Goal: Information Seeking & Learning: Find specific page/section

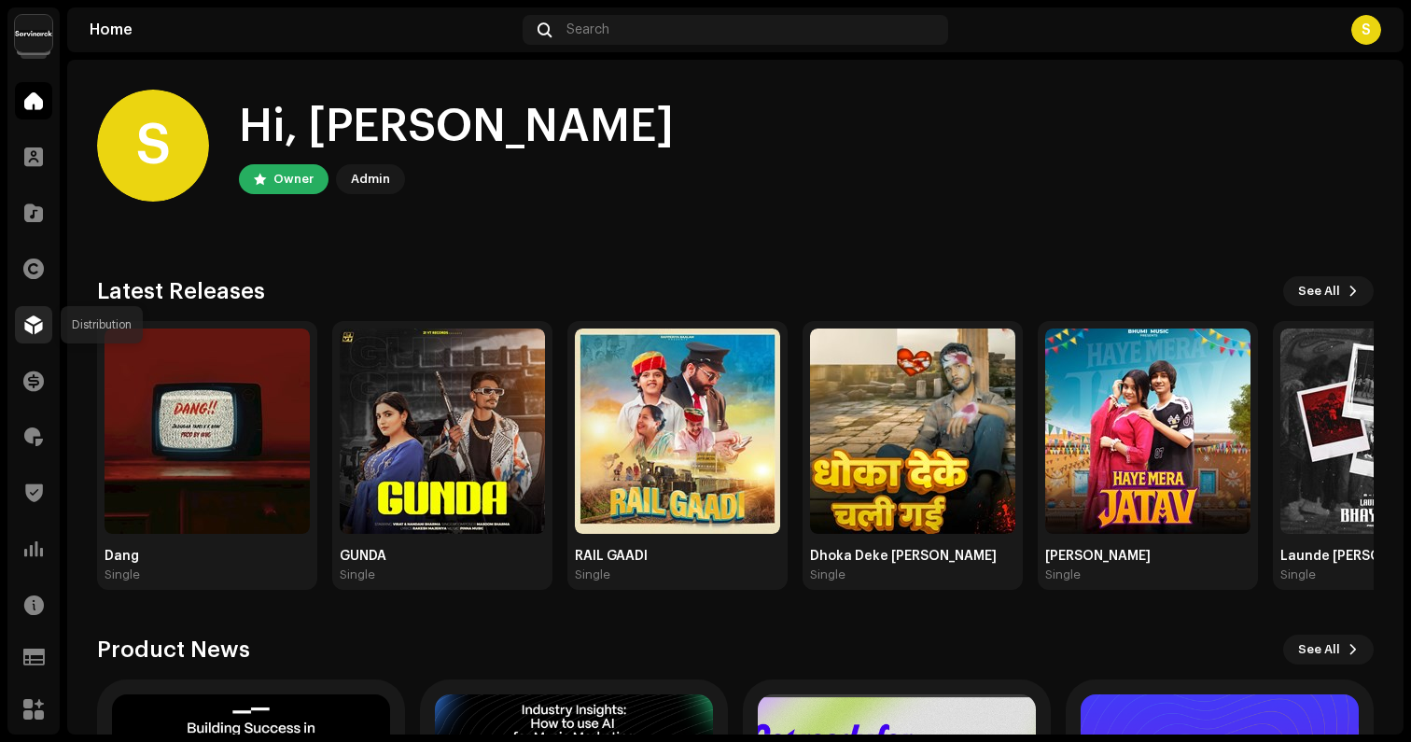
click at [40, 330] on span at bounding box center [33, 324] width 19 height 15
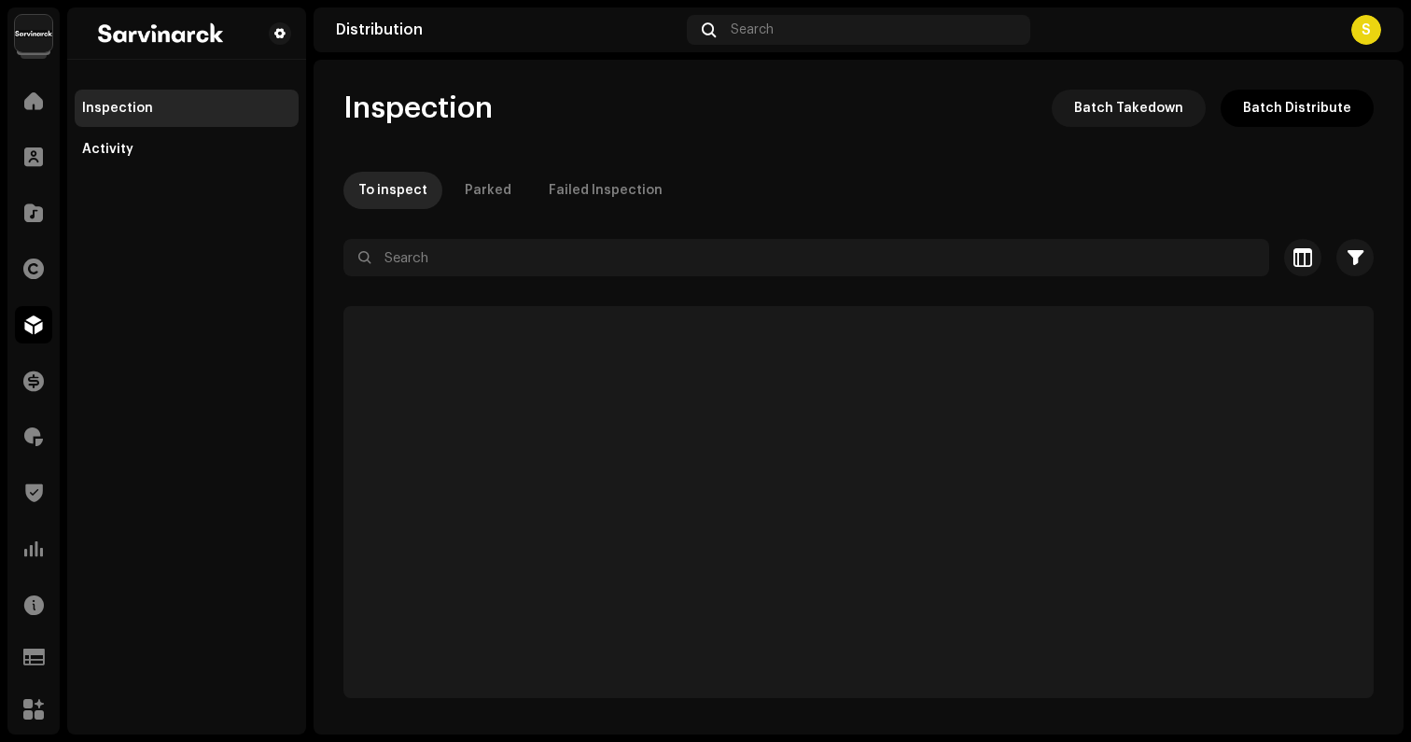
click at [40, 330] on span at bounding box center [33, 324] width 19 height 15
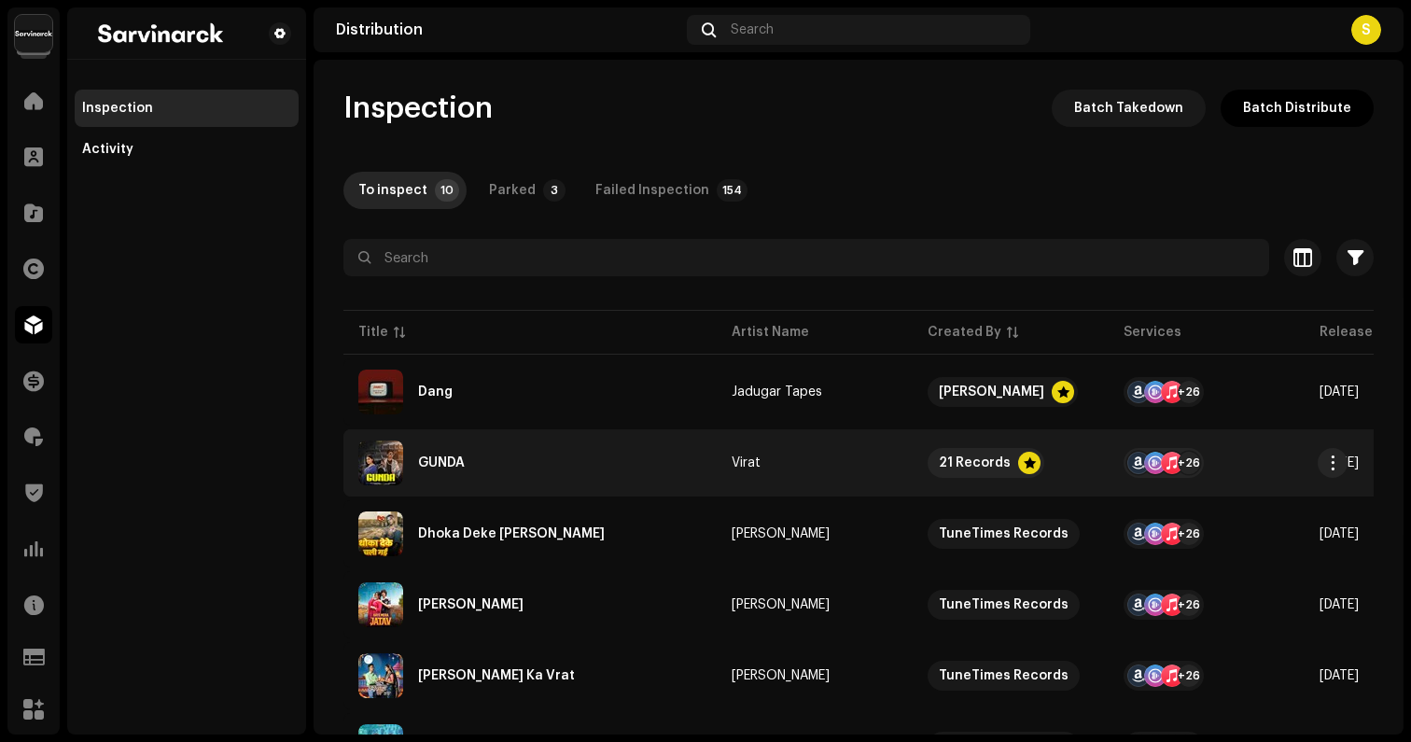
click at [504, 457] on div "GUNDA" at bounding box center [529, 462] width 343 height 45
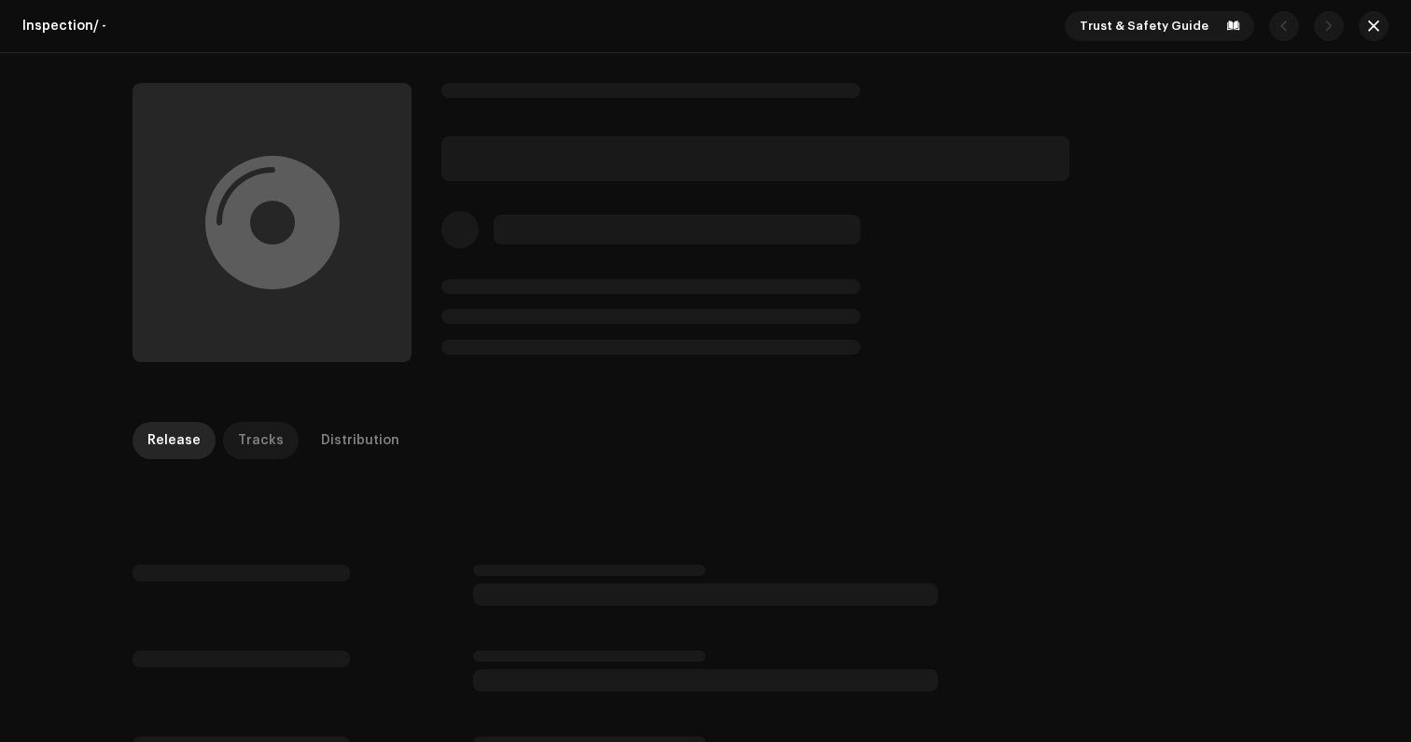
click at [268, 439] on div "Tracks" at bounding box center [261, 440] width 46 height 37
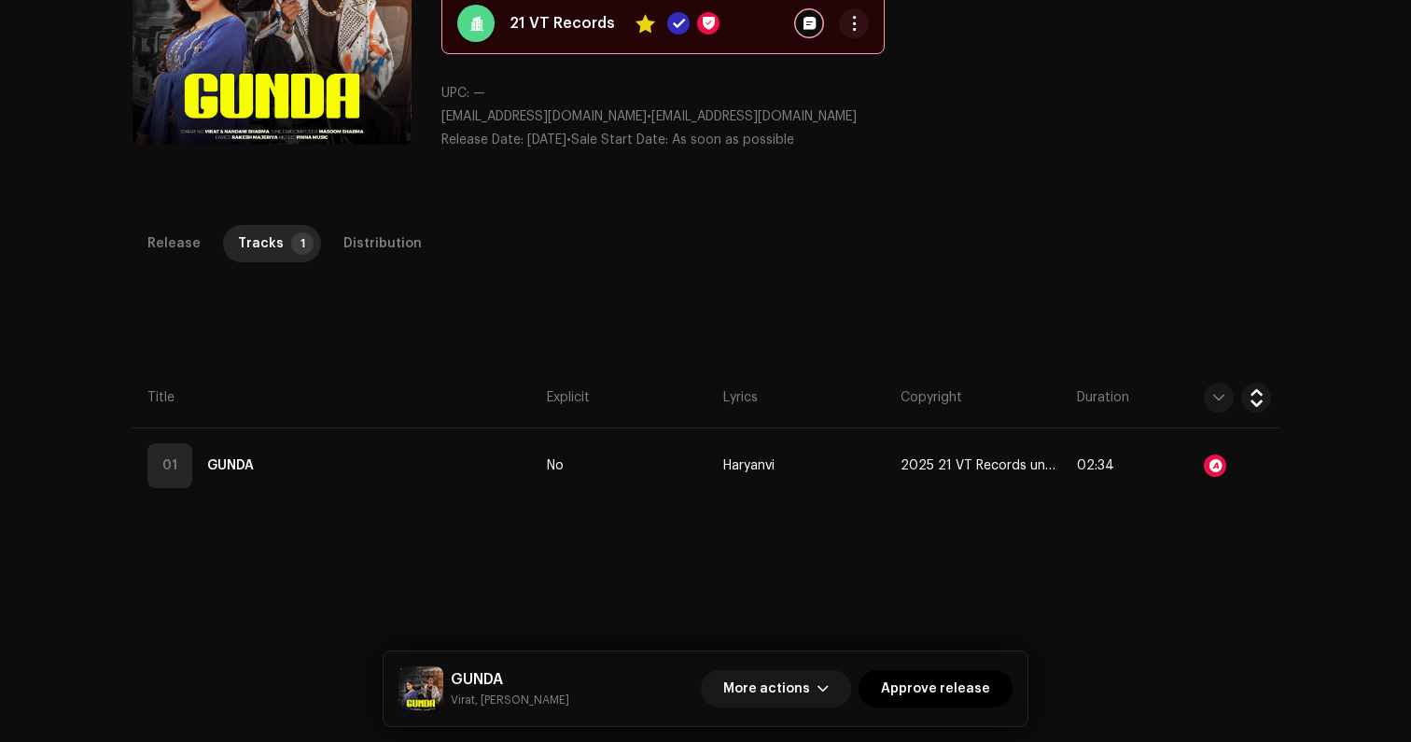
scroll to position [262, 0]
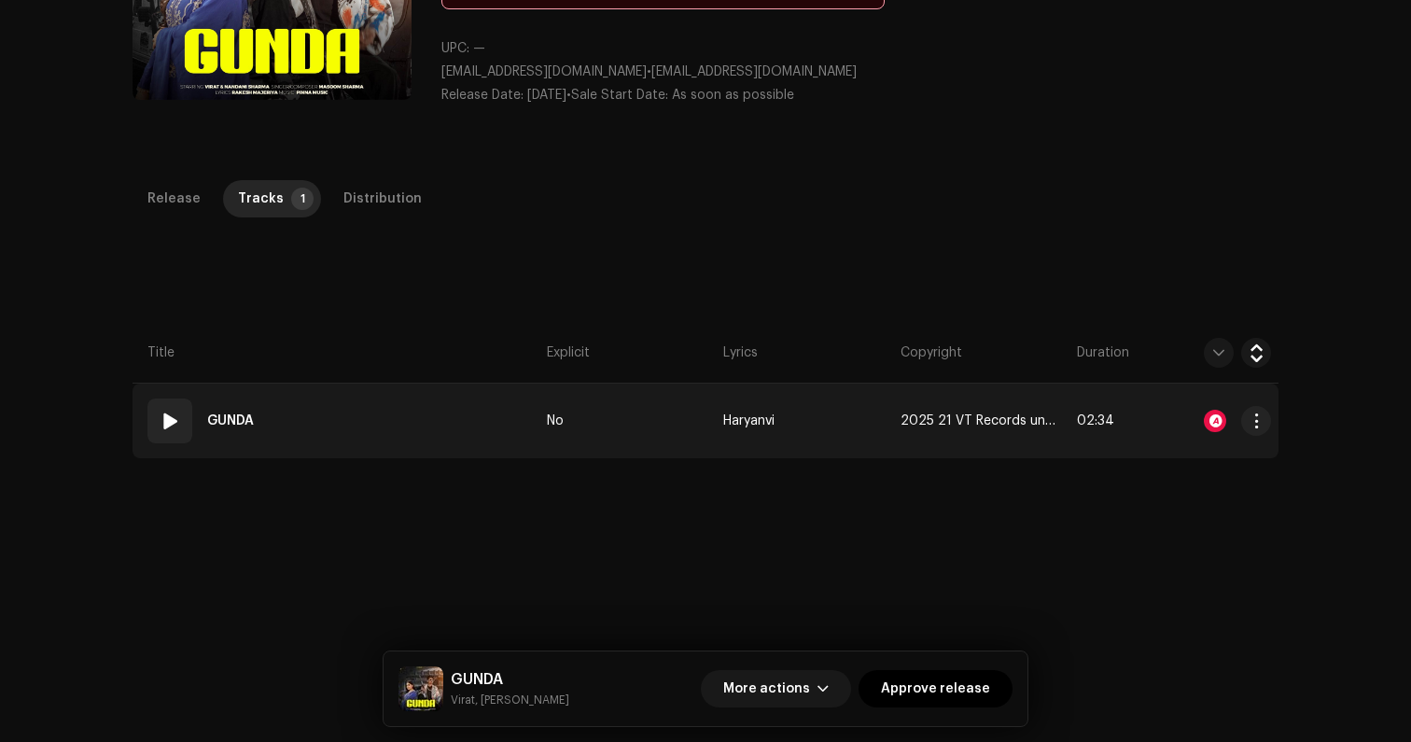
click at [168, 425] on span at bounding box center [170, 421] width 22 height 22
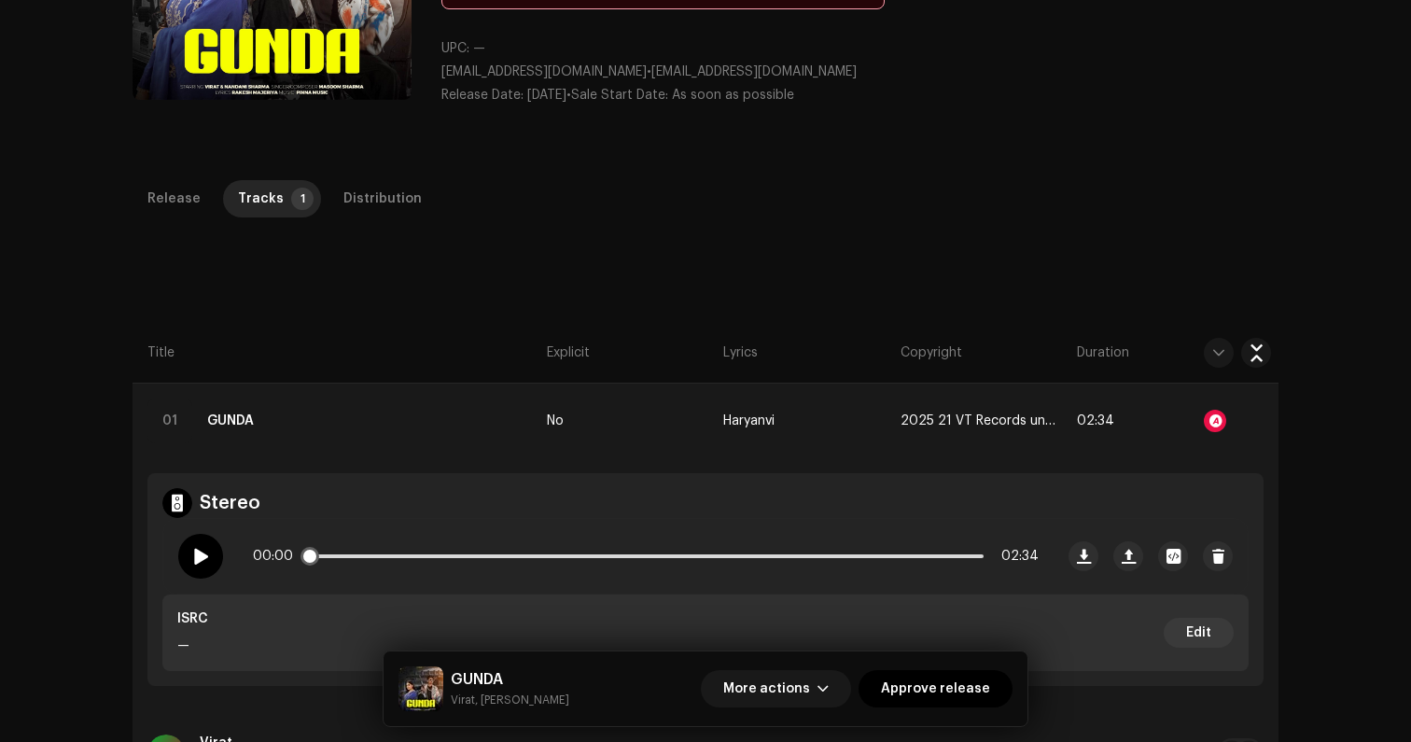
click at [194, 552] on span at bounding box center [200, 556] width 16 height 15
click at [349, 556] on p-slider at bounding box center [646, 556] width 676 height 4
click at [1208, 417] on div at bounding box center [1215, 421] width 22 height 22
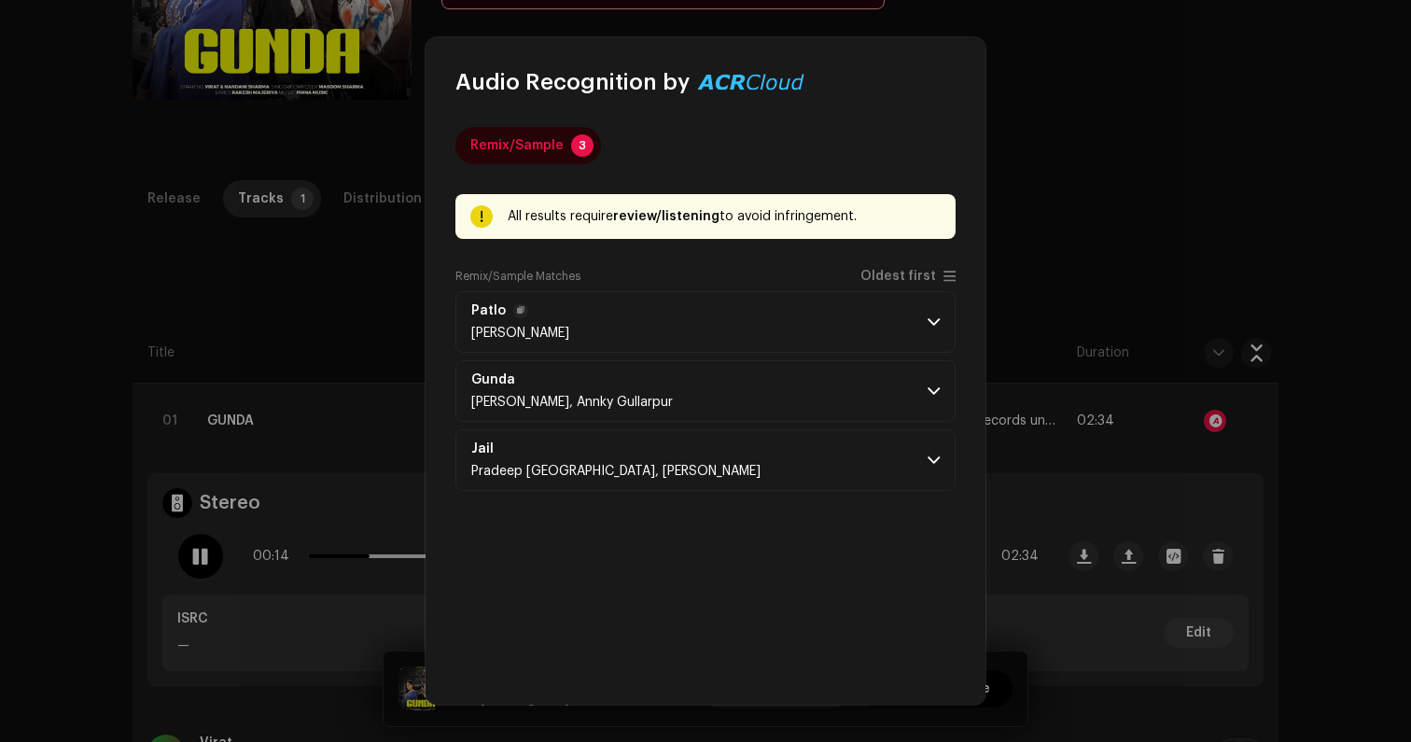
click at [796, 323] on p-accordion-header "[PERSON_NAME]" at bounding box center [705, 322] width 500 height 62
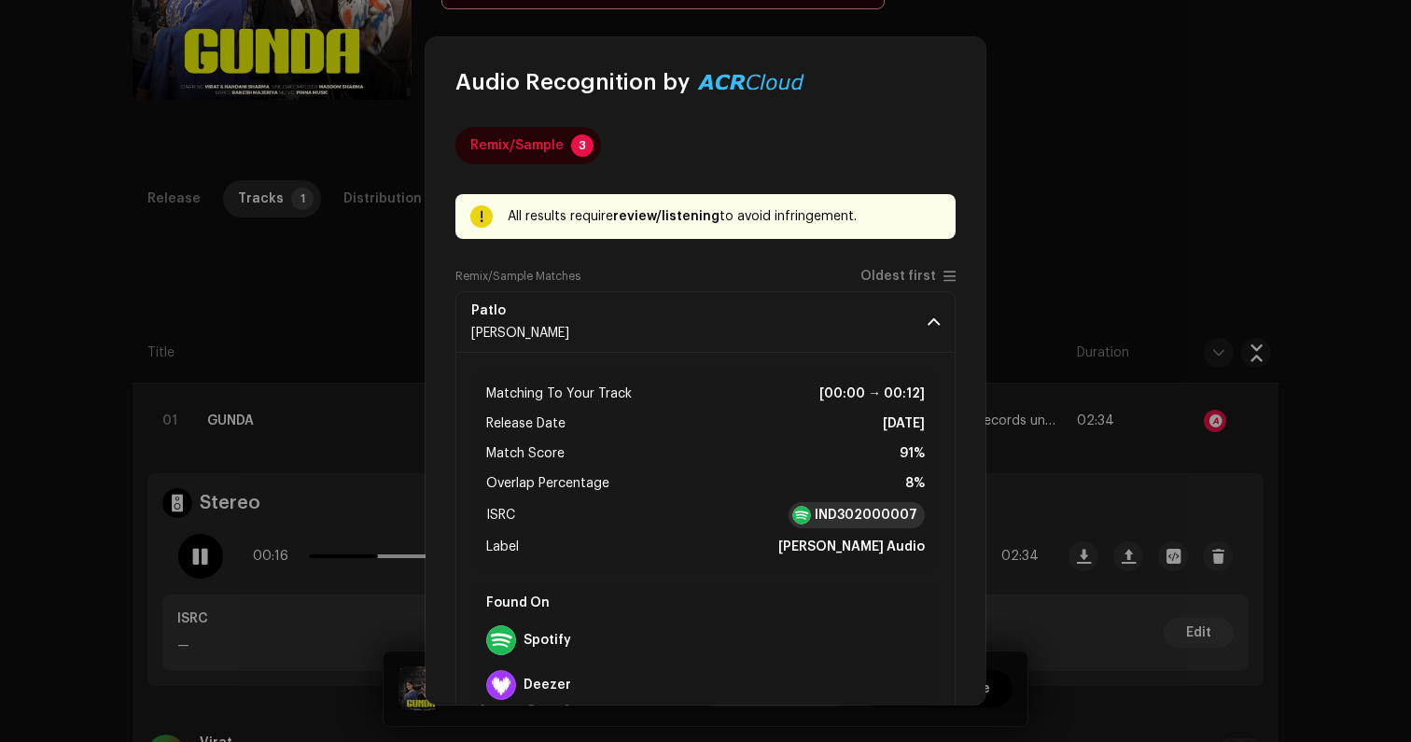
click at [838, 514] on strong "IND302000007" at bounding box center [866, 515] width 103 height 19
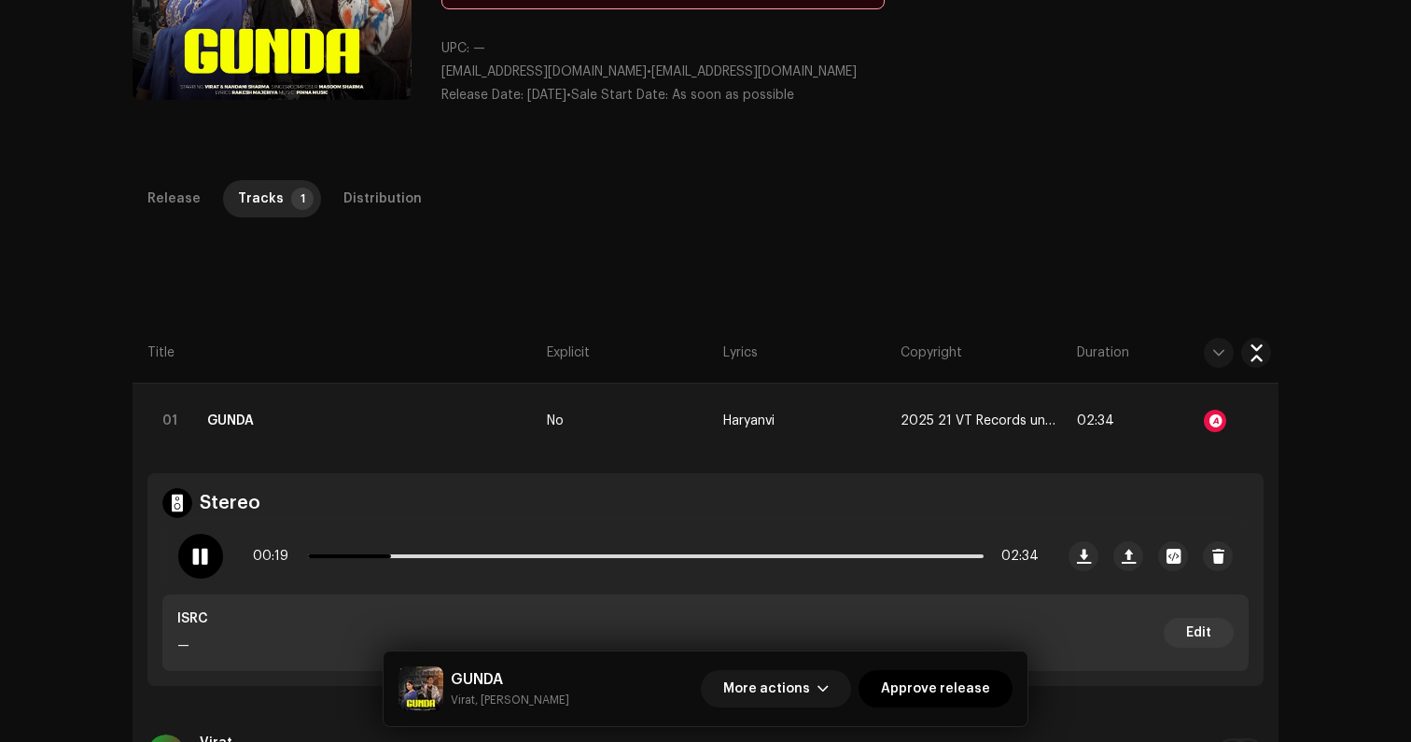
click at [202, 553] on div "Audio Recognition by Remix/Sample 3 All results require review/listening to avo…" at bounding box center [705, 371] width 1411 height 742
click at [185, 555] on div at bounding box center [200, 556] width 45 height 45
click at [1212, 417] on div at bounding box center [1215, 421] width 22 height 22
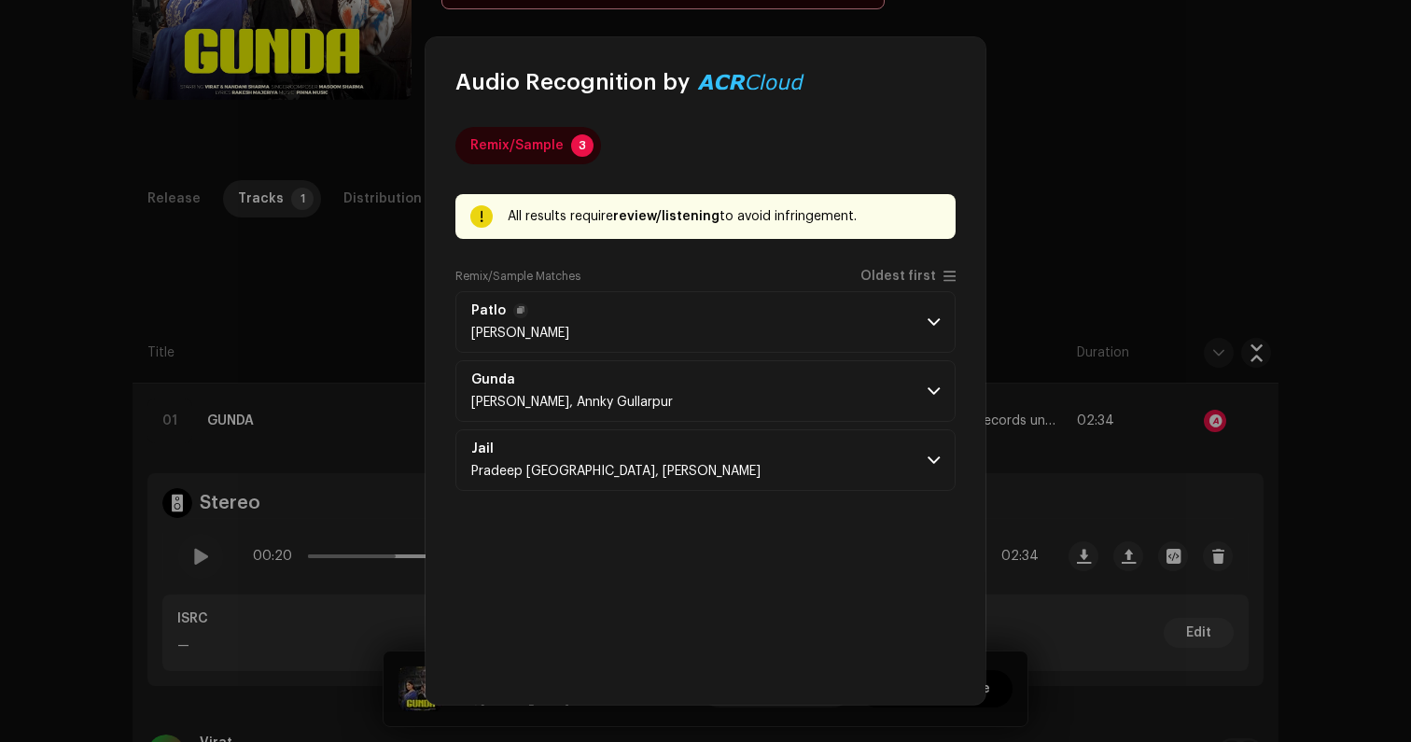
click at [792, 330] on p-accordion-header "[PERSON_NAME]" at bounding box center [705, 322] width 500 height 62
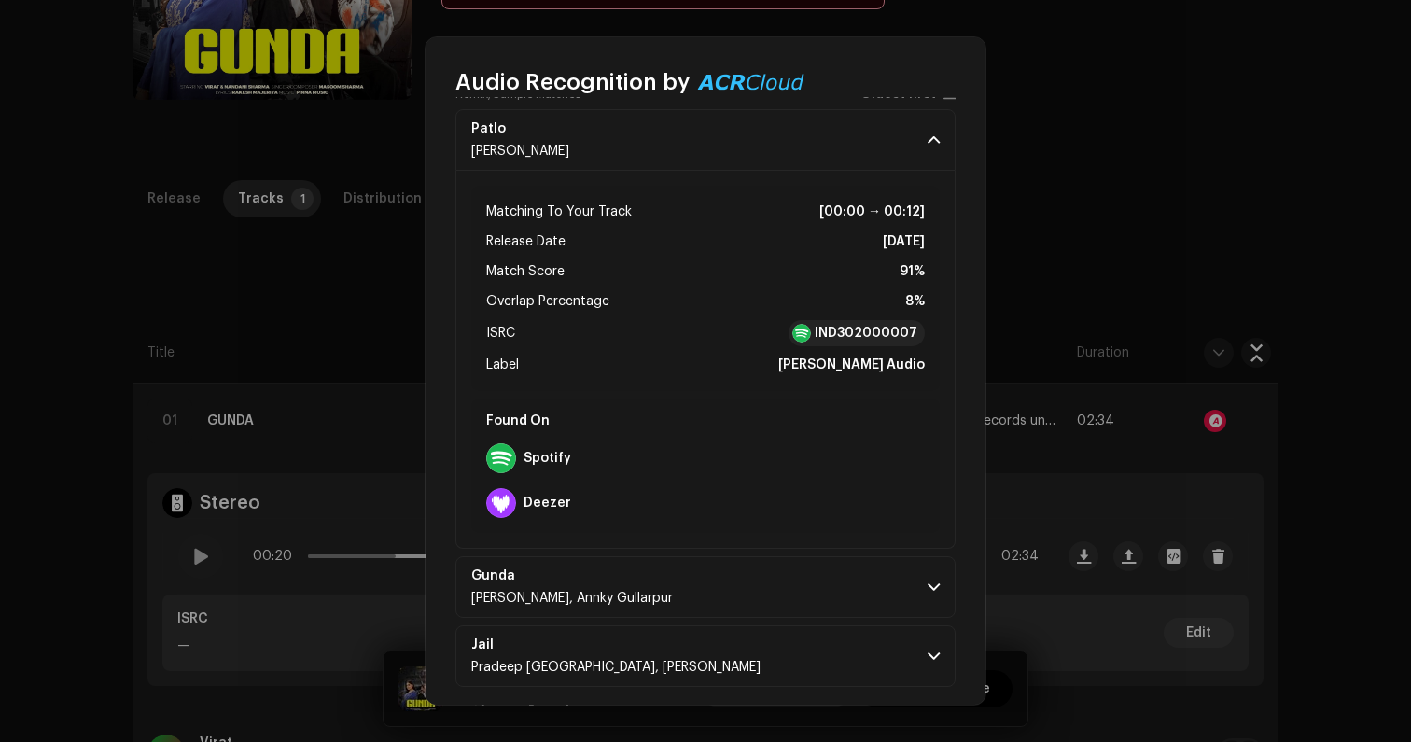
scroll to position [193, 0]
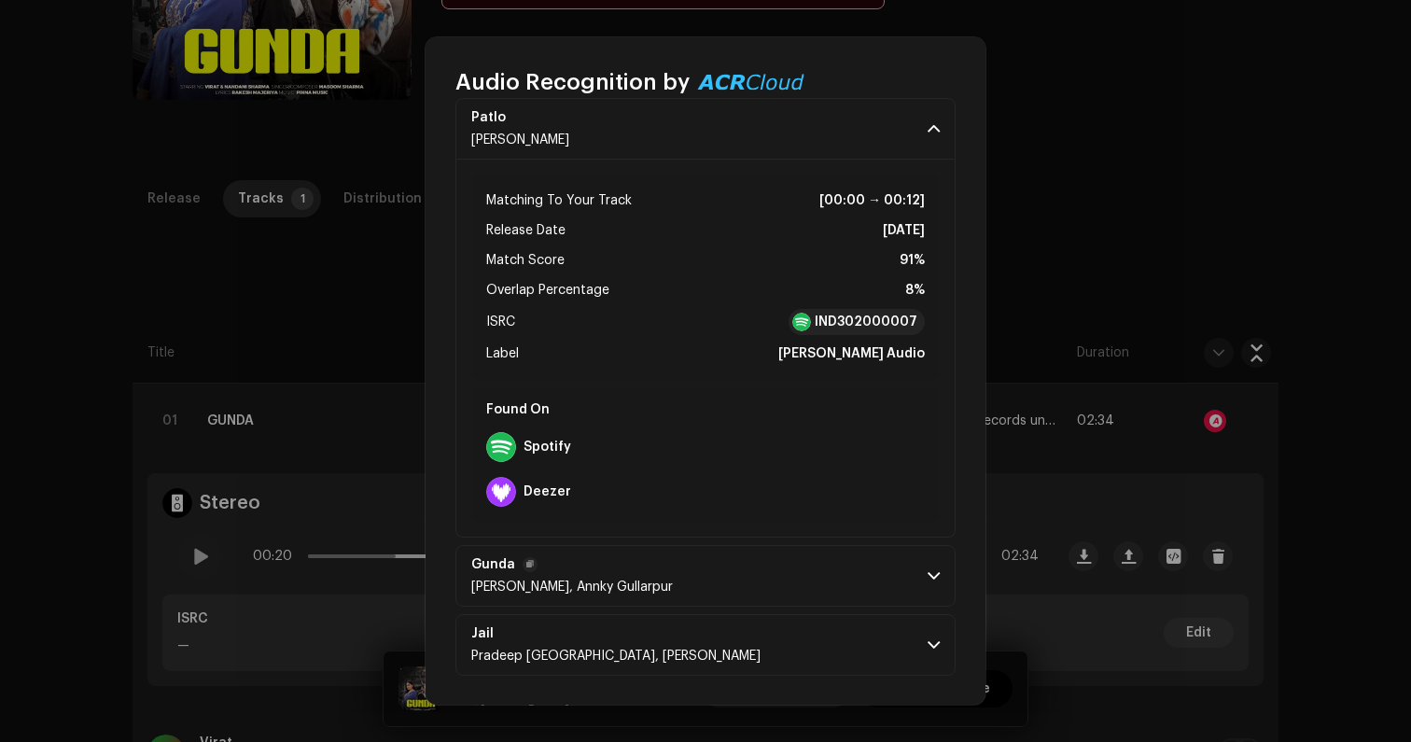
click at [774, 587] on p-accordion-header "[PERSON_NAME], Annky Gullarpur" at bounding box center [705, 576] width 500 height 62
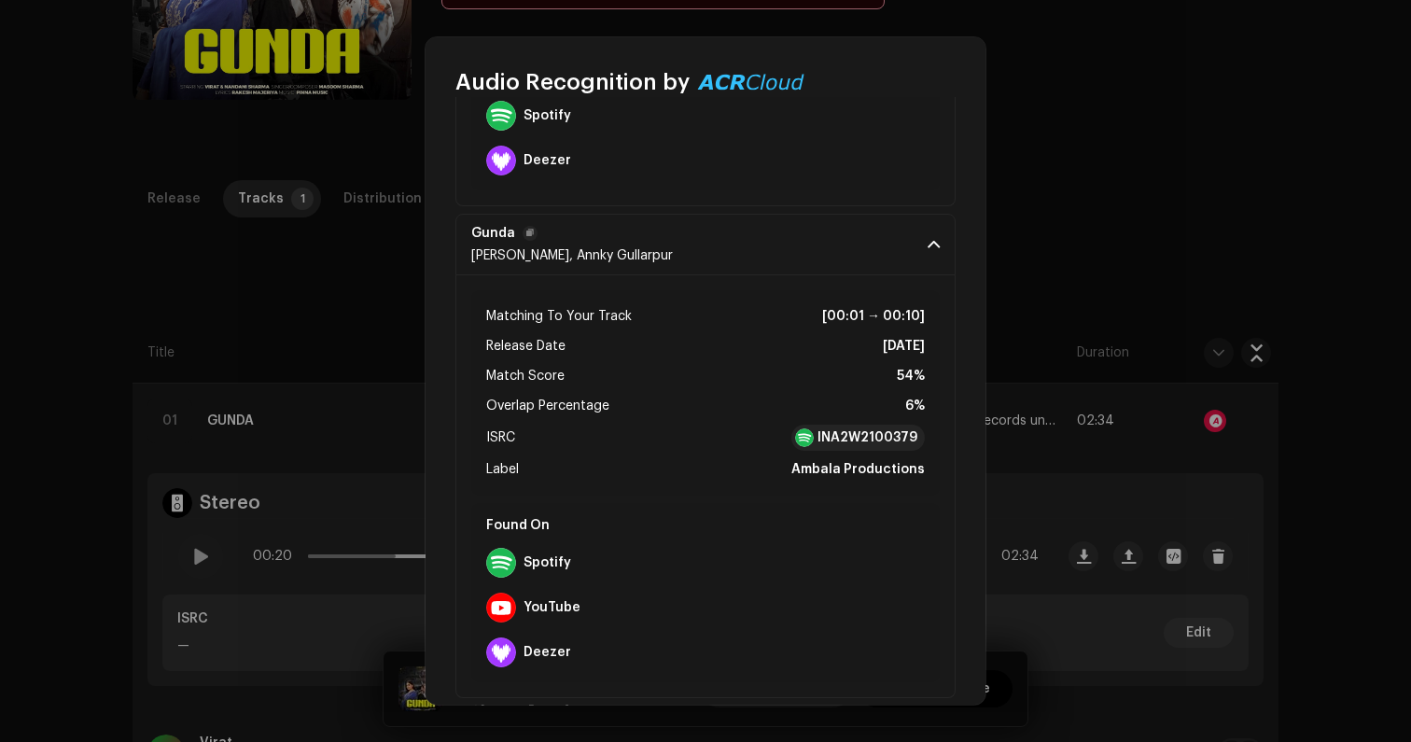
scroll to position [616, 0]
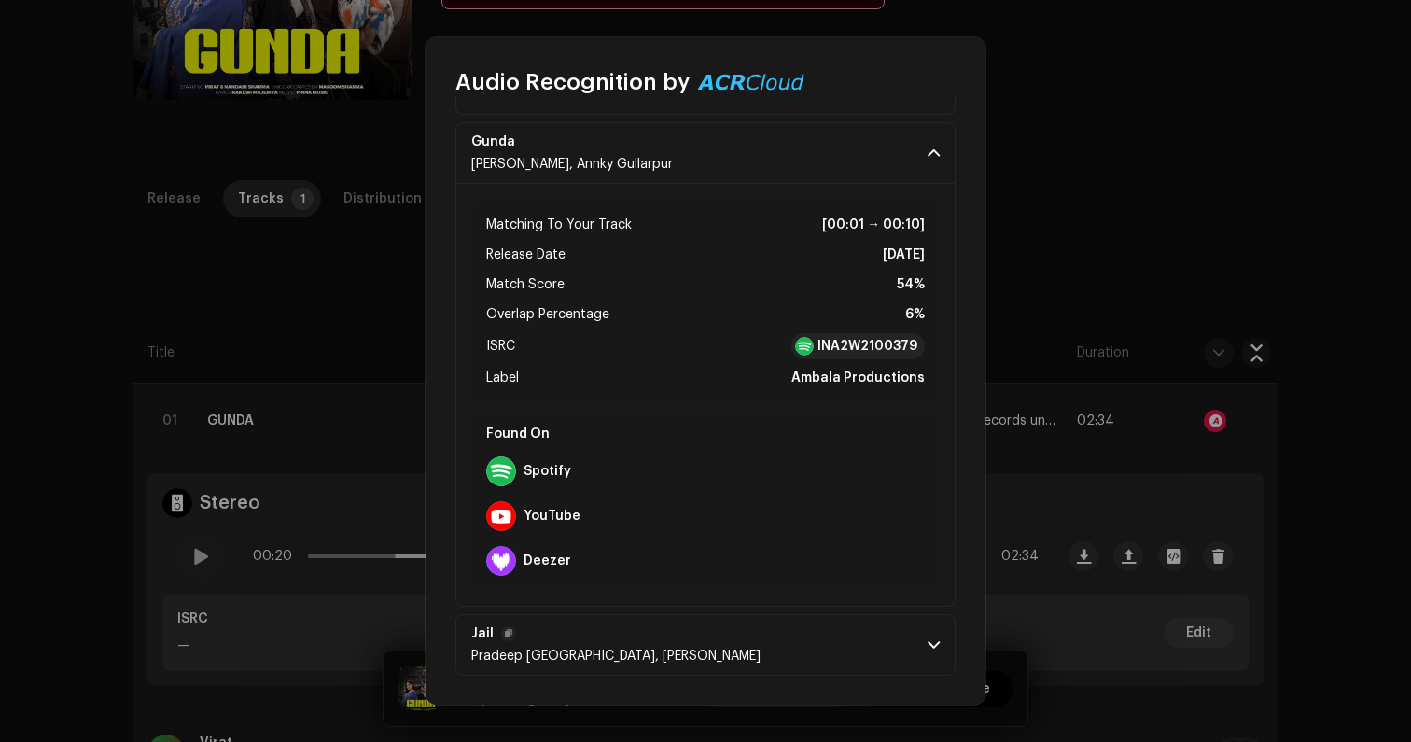
click at [768, 638] on p-accordion-header "[PERSON_NAME] [GEOGRAPHIC_DATA], [PERSON_NAME]" at bounding box center [705, 645] width 500 height 62
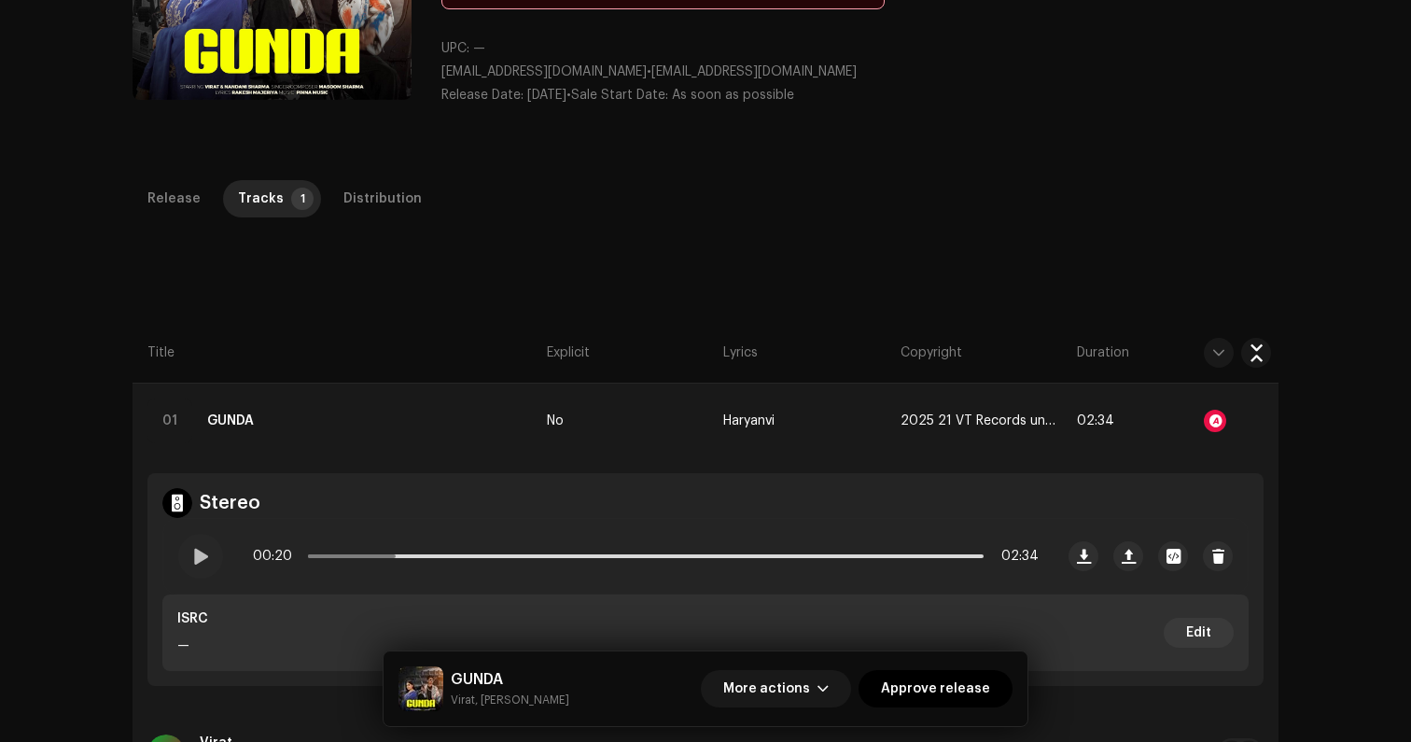
click at [216, 495] on div "Audio Recognition by Remix/Sample 3 All results require review/listening to avo…" at bounding box center [705, 371] width 1411 height 742
click at [191, 545] on div at bounding box center [200, 556] width 45 height 45
click at [310, 548] on div "00:20 02:34" at bounding box center [646, 555] width 786 height 37
click at [313, 559] on div "00:21 02:34" at bounding box center [646, 555] width 786 height 37
click at [205, 550] on div "00:00 02:34" at bounding box center [608, 556] width 890 height 75
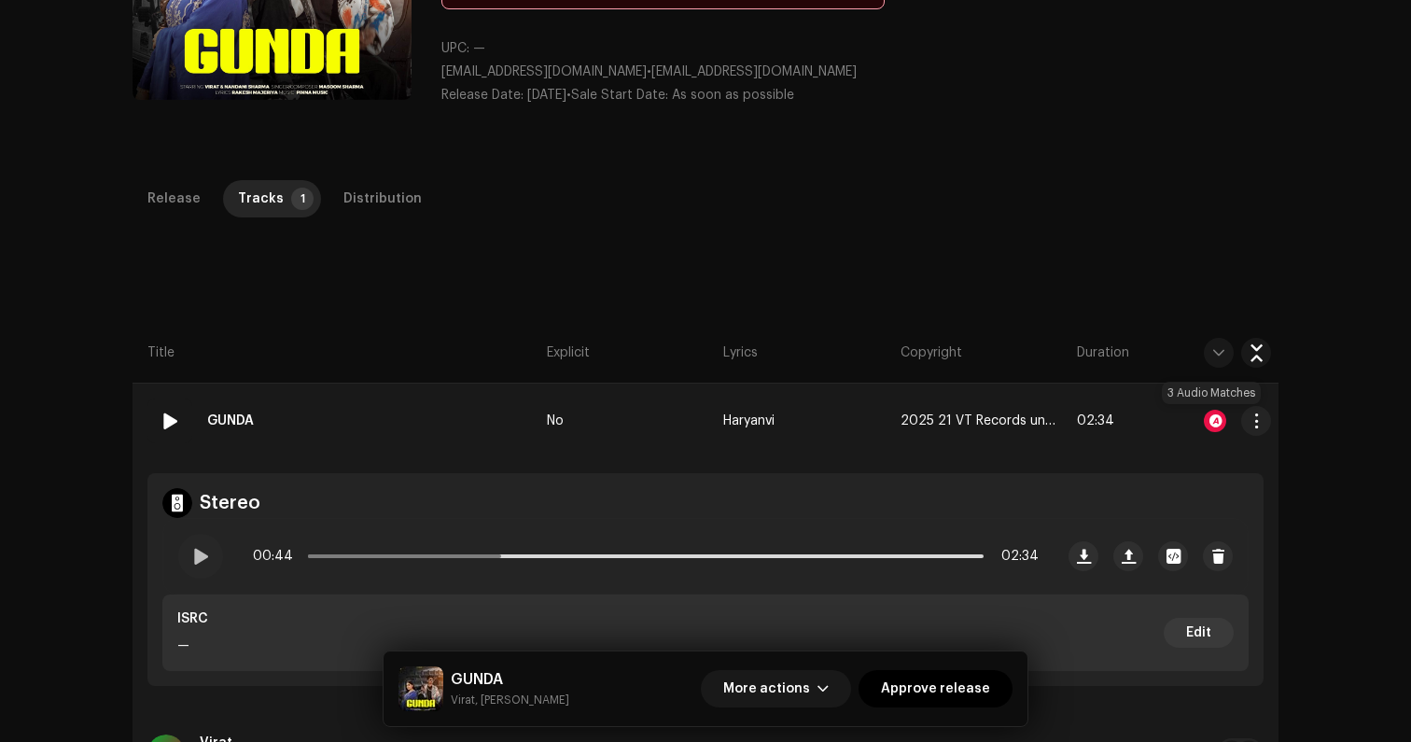
click at [1206, 421] on div at bounding box center [1215, 421] width 22 height 22
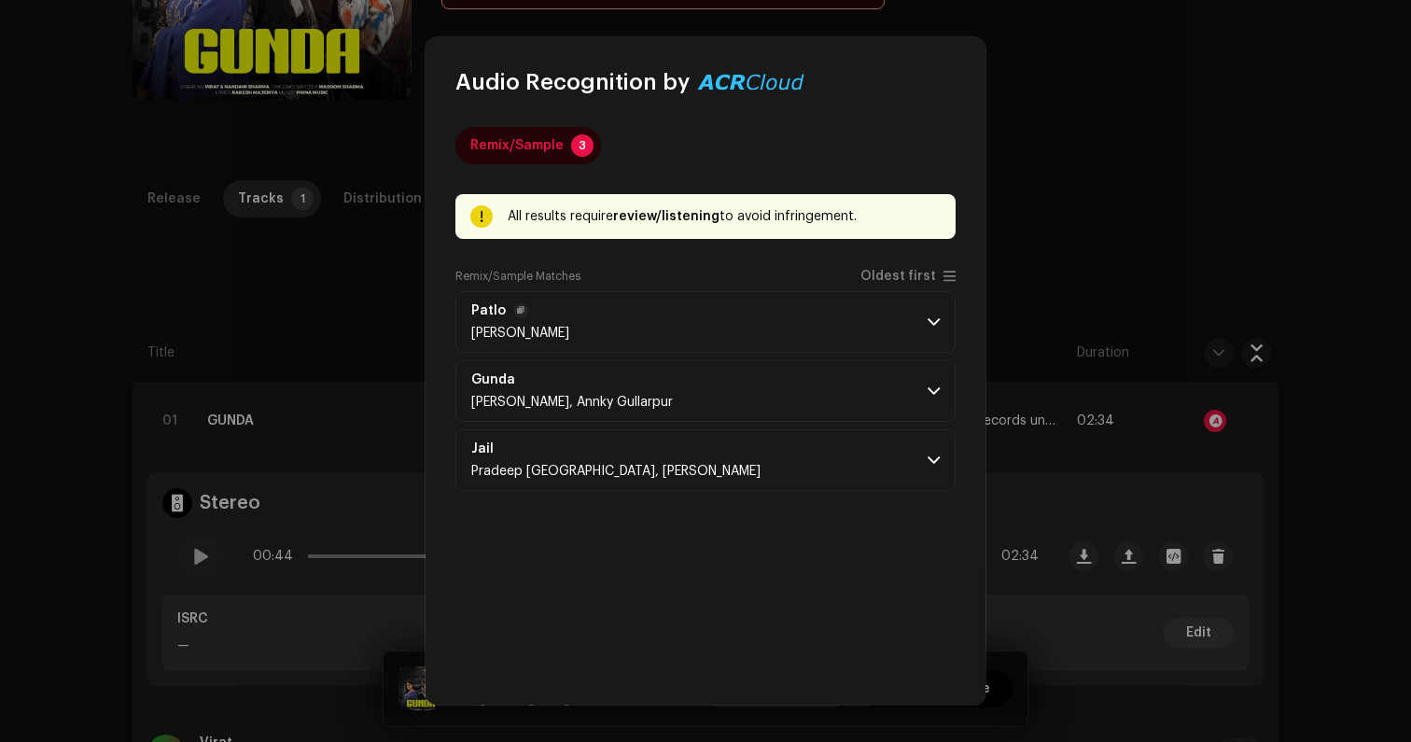
click at [842, 313] on p-accordion-header "[PERSON_NAME]" at bounding box center [705, 322] width 500 height 62
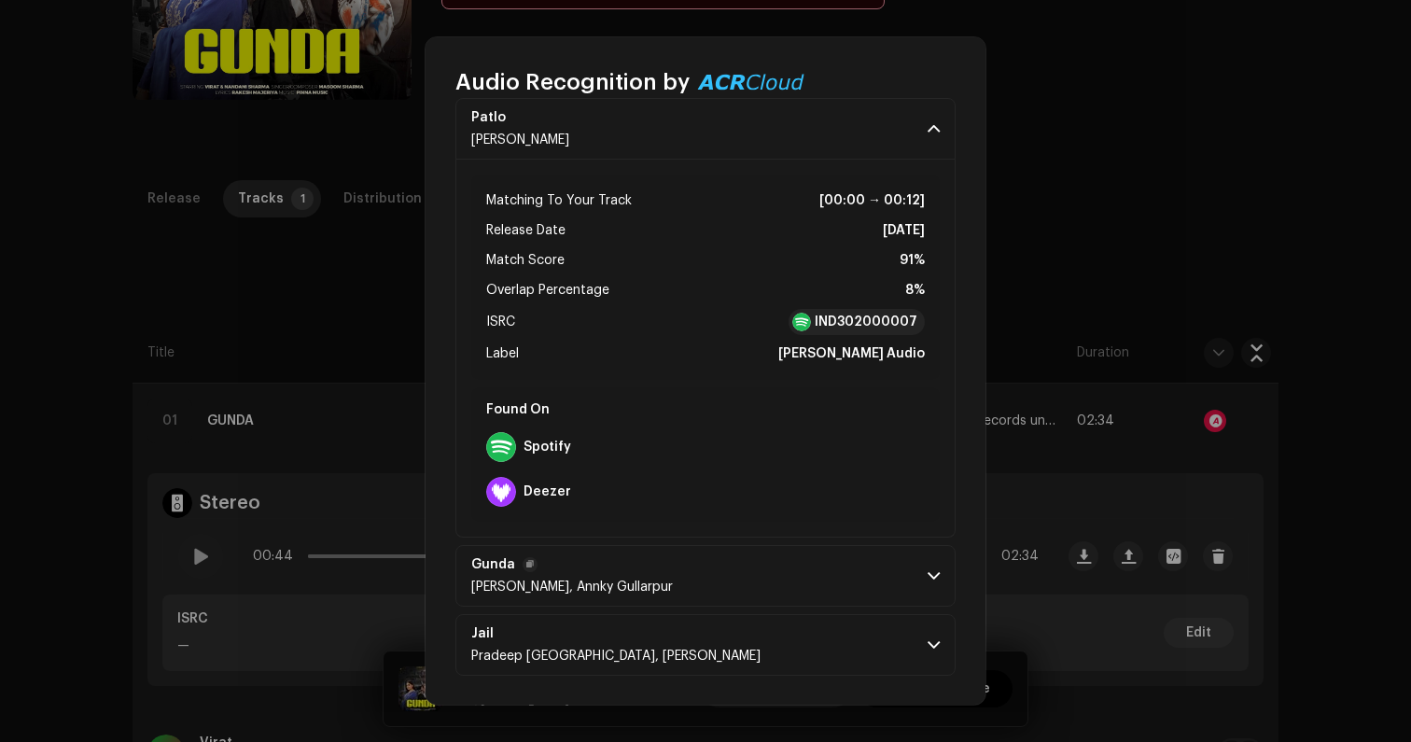
click at [841, 580] on p-accordion-header "[PERSON_NAME], Annky Gullarpur" at bounding box center [705, 576] width 500 height 62
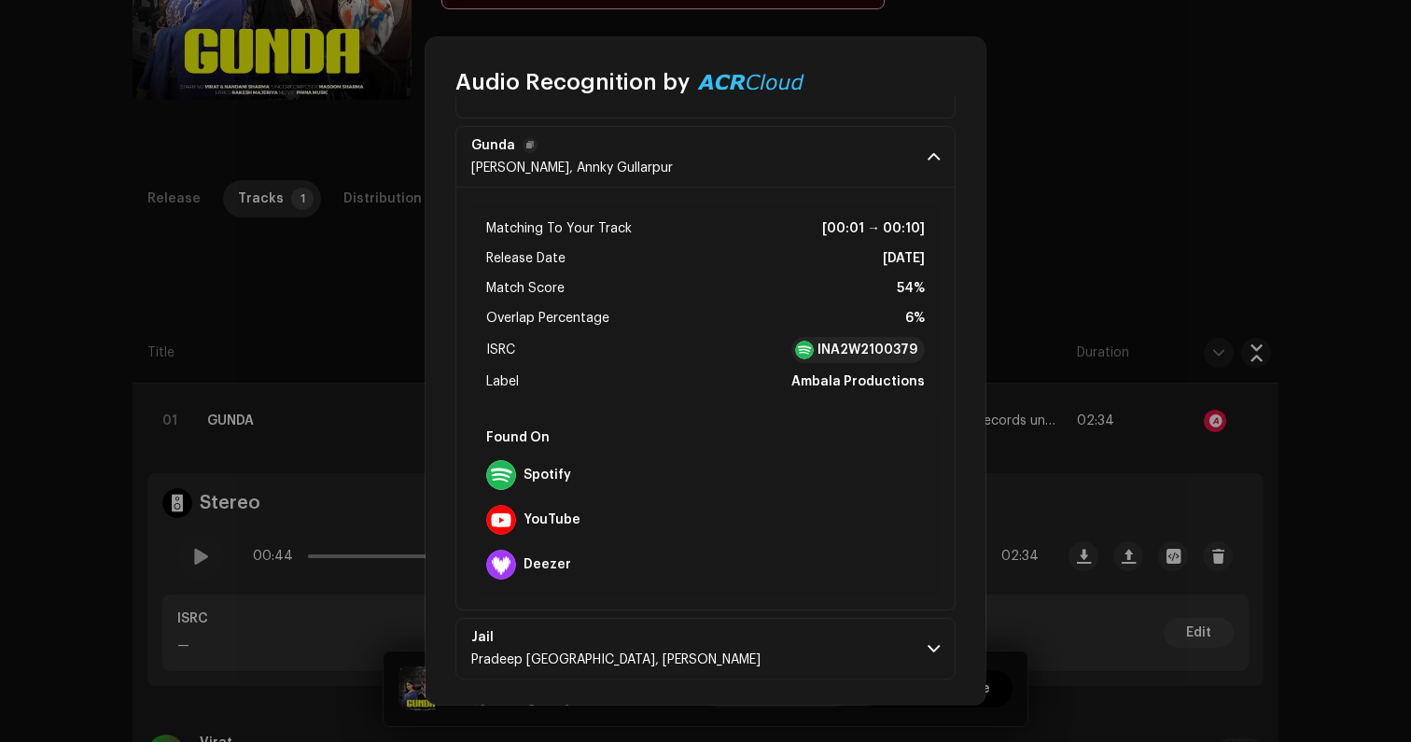
scroll to position [616, 0]
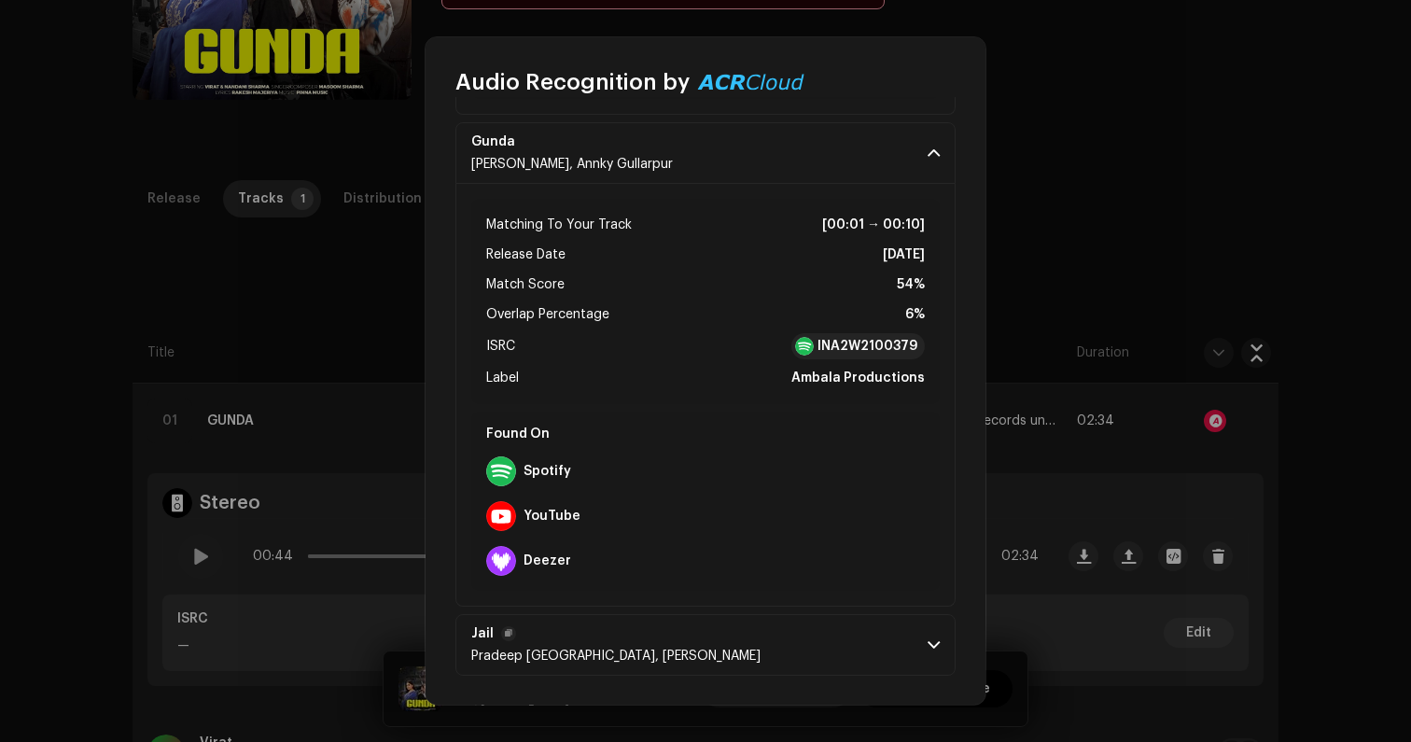
click at [819, 646] on p-accordion-header "[PERSON_NAME] [GEOGRAPHIC_DATA], [PERSON_NAME]" at bounding box center [705, 645] width 500 height 62
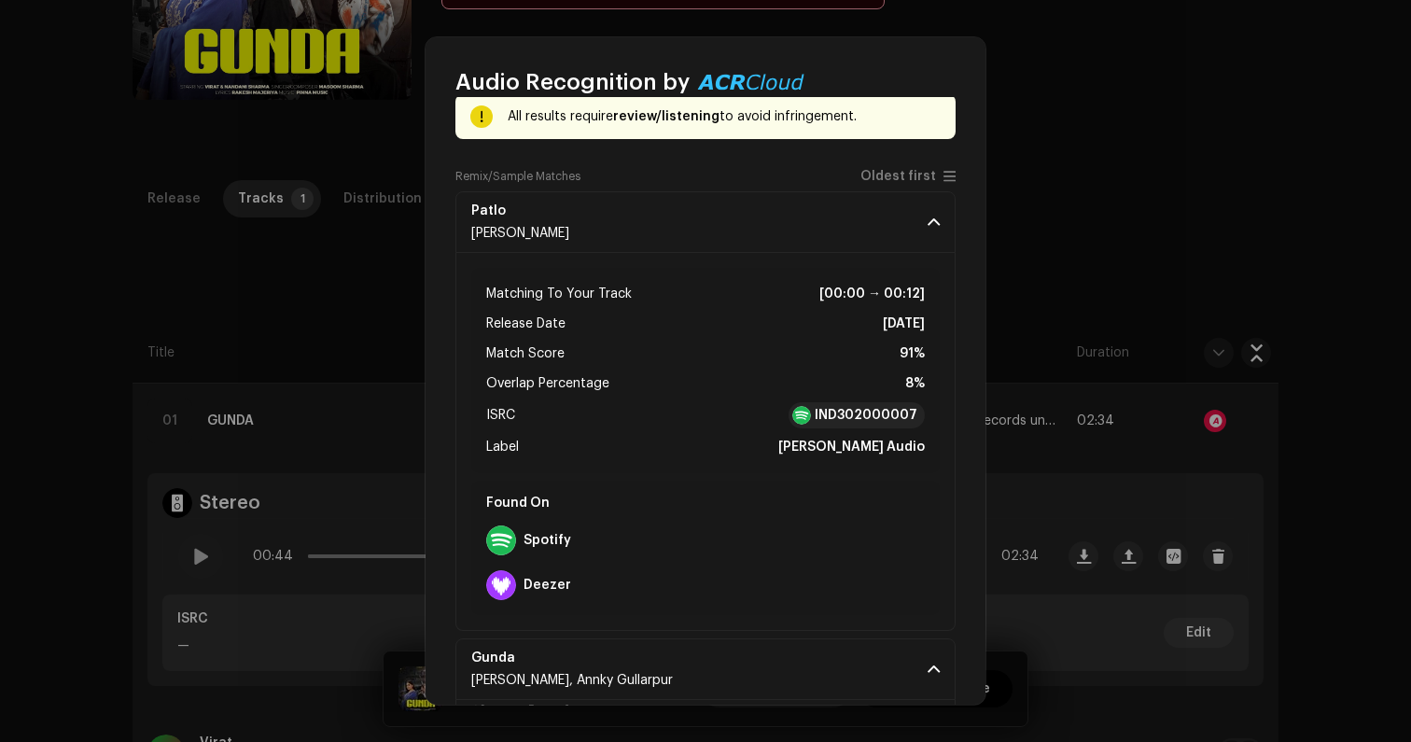
scroll to position [0, 0]
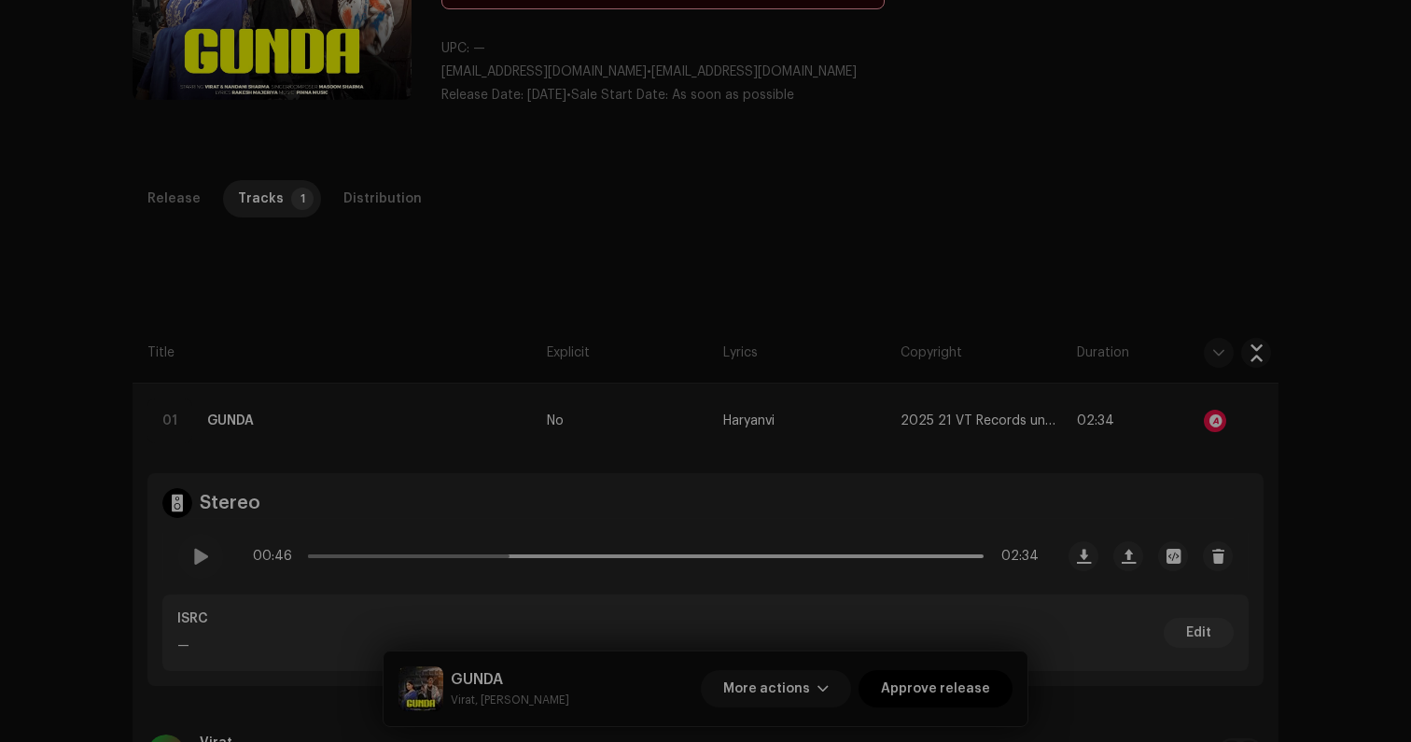
click at [374, 108] on div "Audio Recognition by Remix/Sample 3 All results require review/listening to avo…" at bounding box center [705, 371] width 1411 height 742
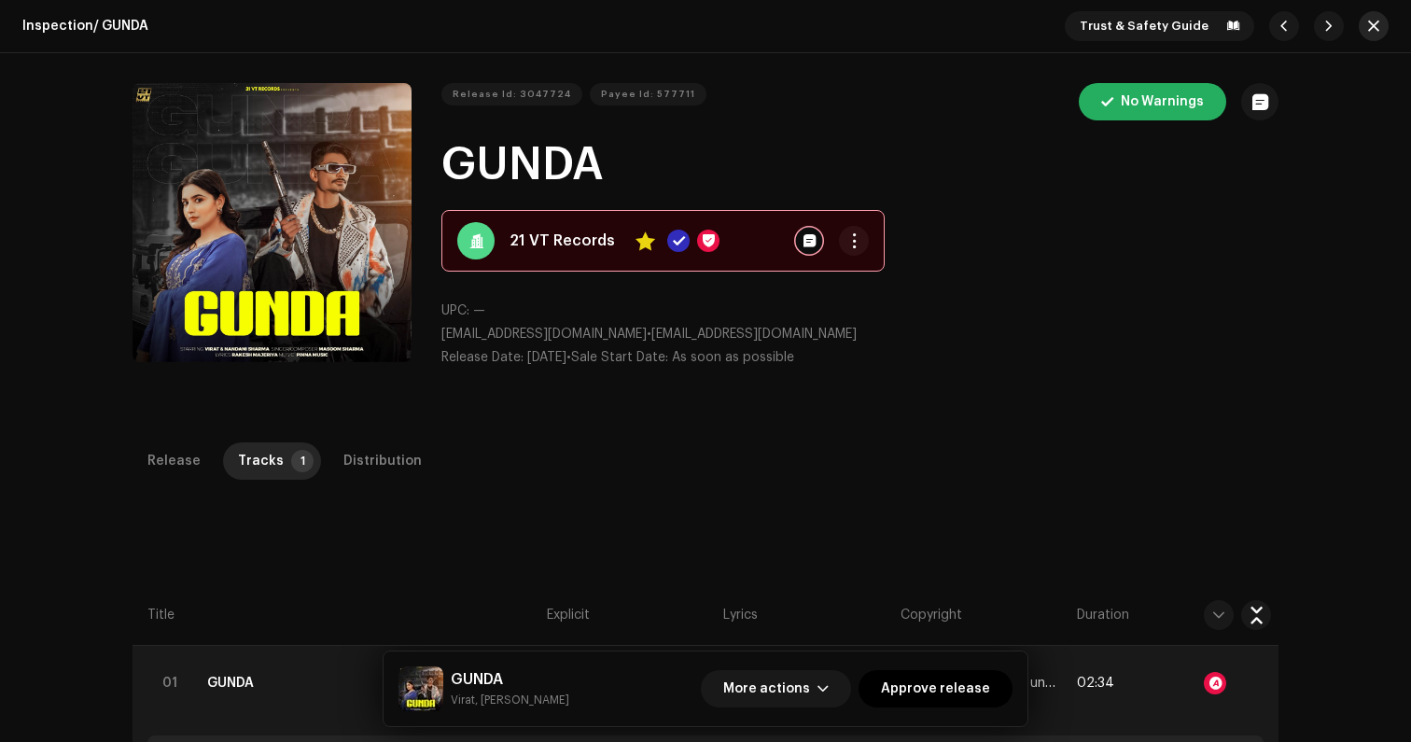
click at [1364, 34] on button "button" at bounding box center [1373, 26] width 30 height 30
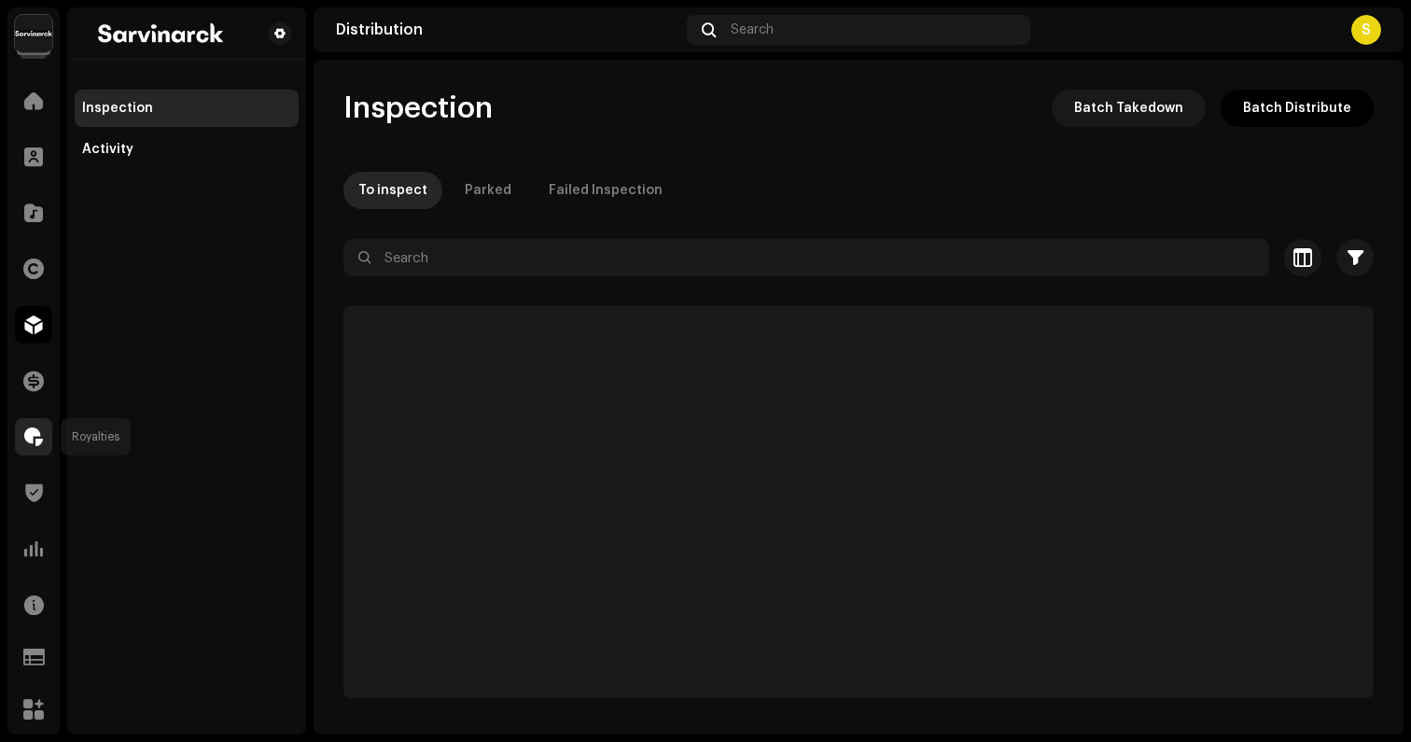
click at [16, 449] on div at bounding box center [33, 436] width 37 height 37
click at [31, 442] on span at bounding box center [33, 436] width 19 height 15
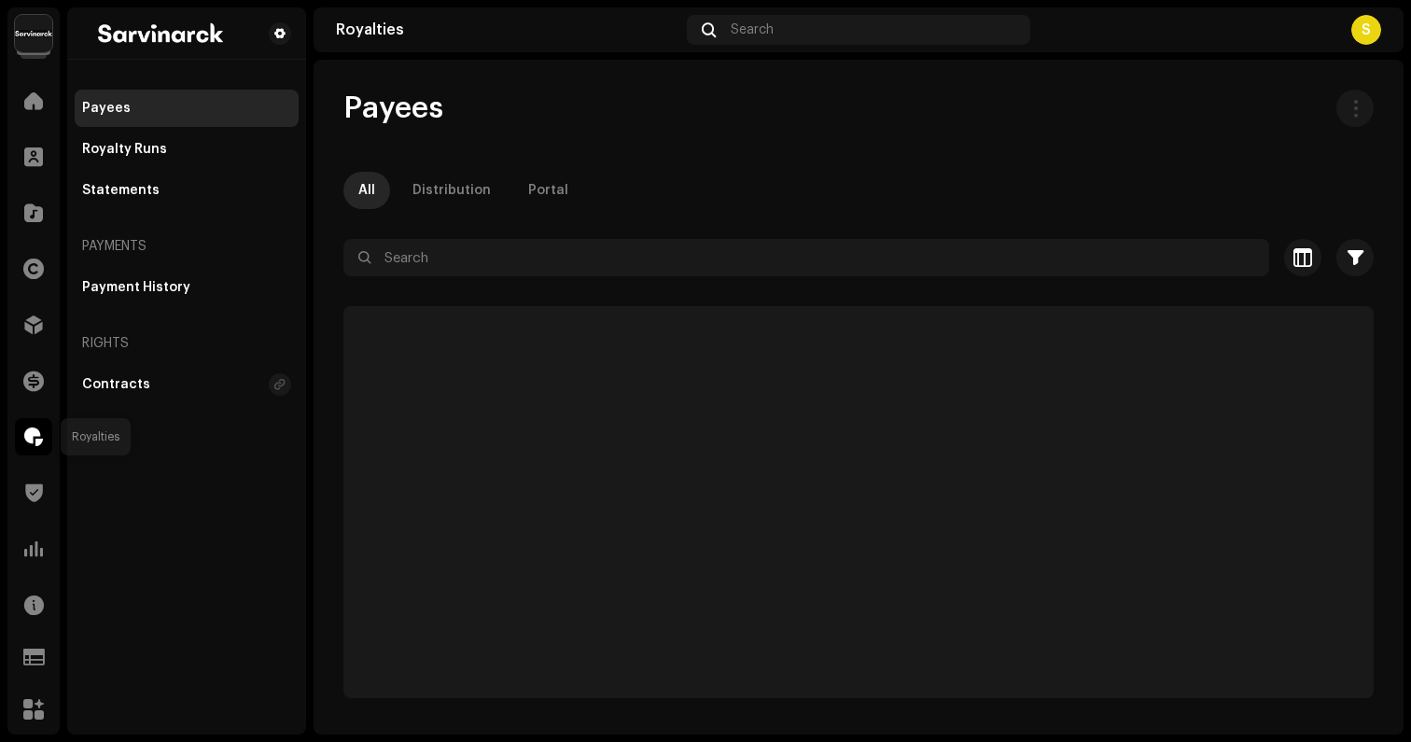
click at [36, 433] on span at bounding box center [33, 436] width 19 height 15
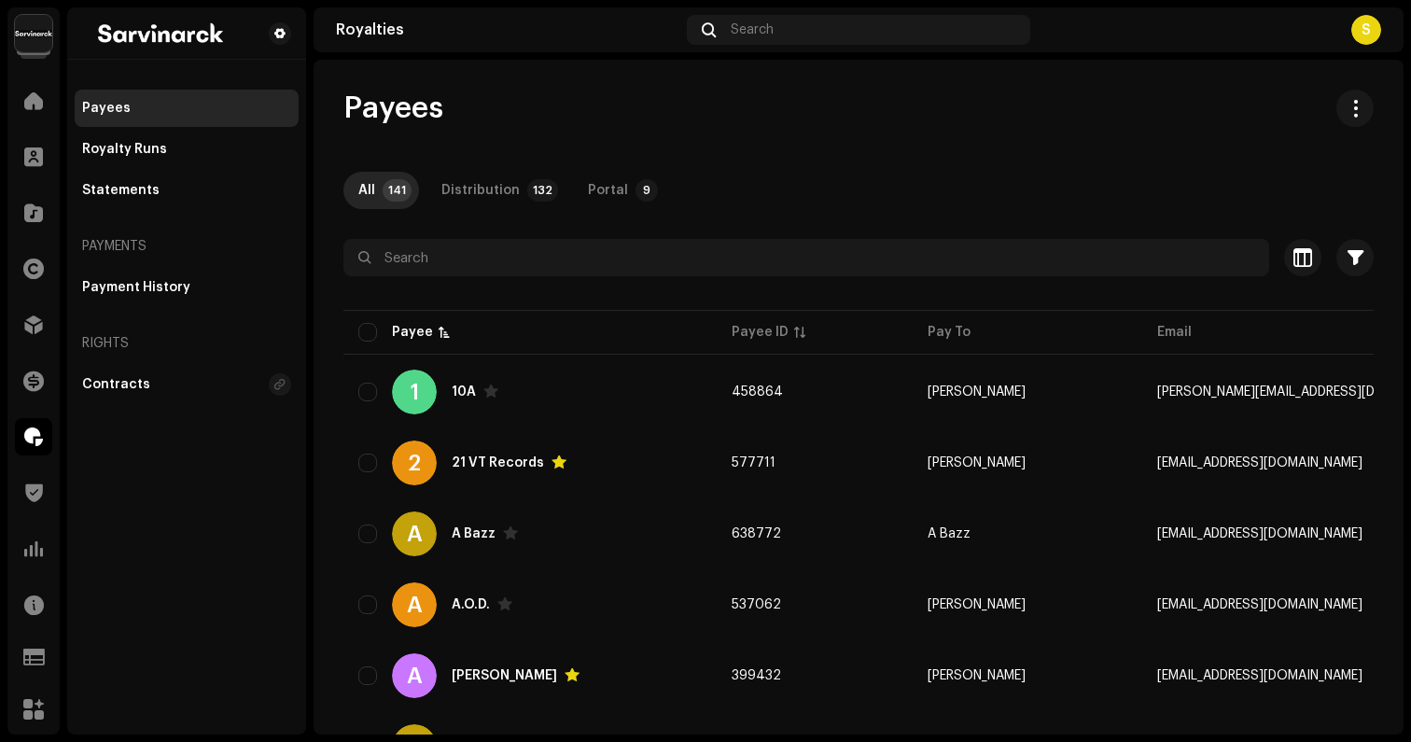
click at [436, 277] on div at bounding box center [858, 291] width 1030 height 30
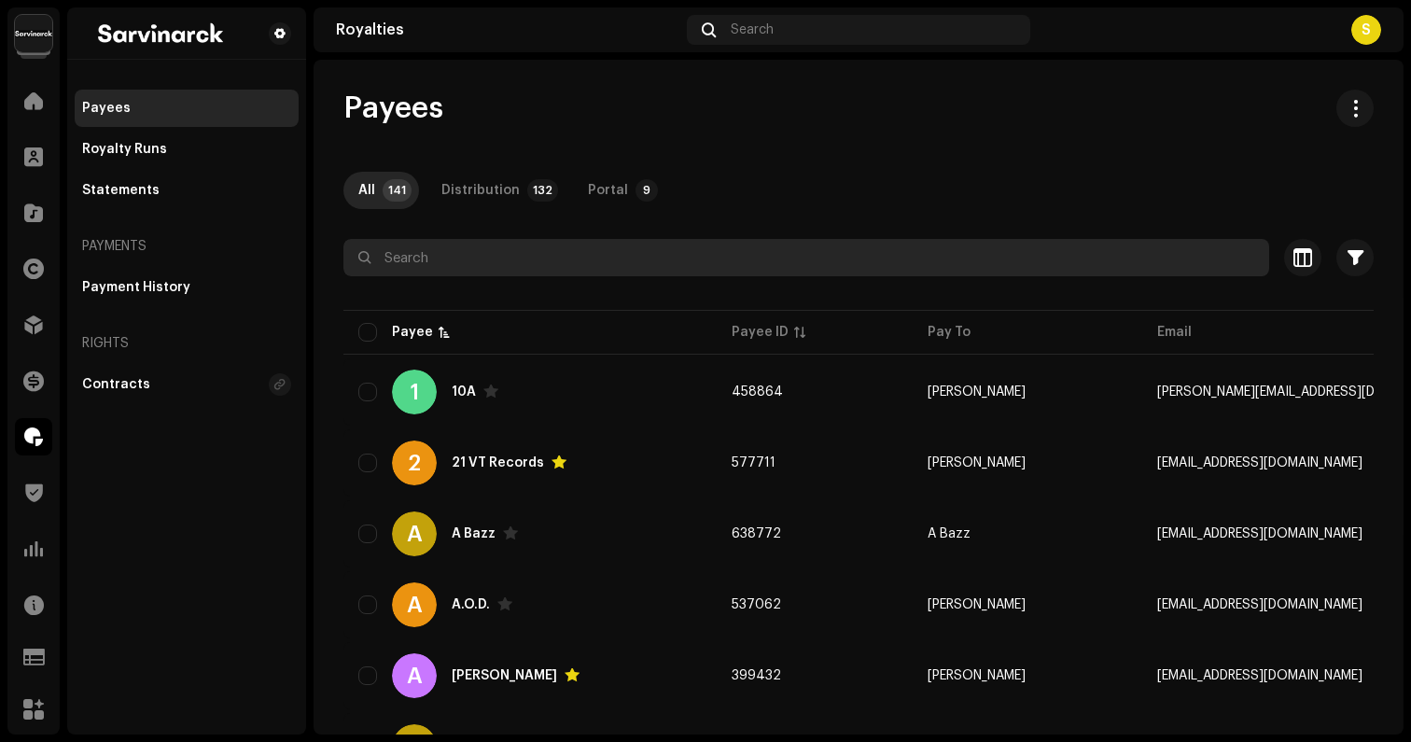
click at [432, 266] on input "text" at bounding box center [806, 257] width 926 height 37
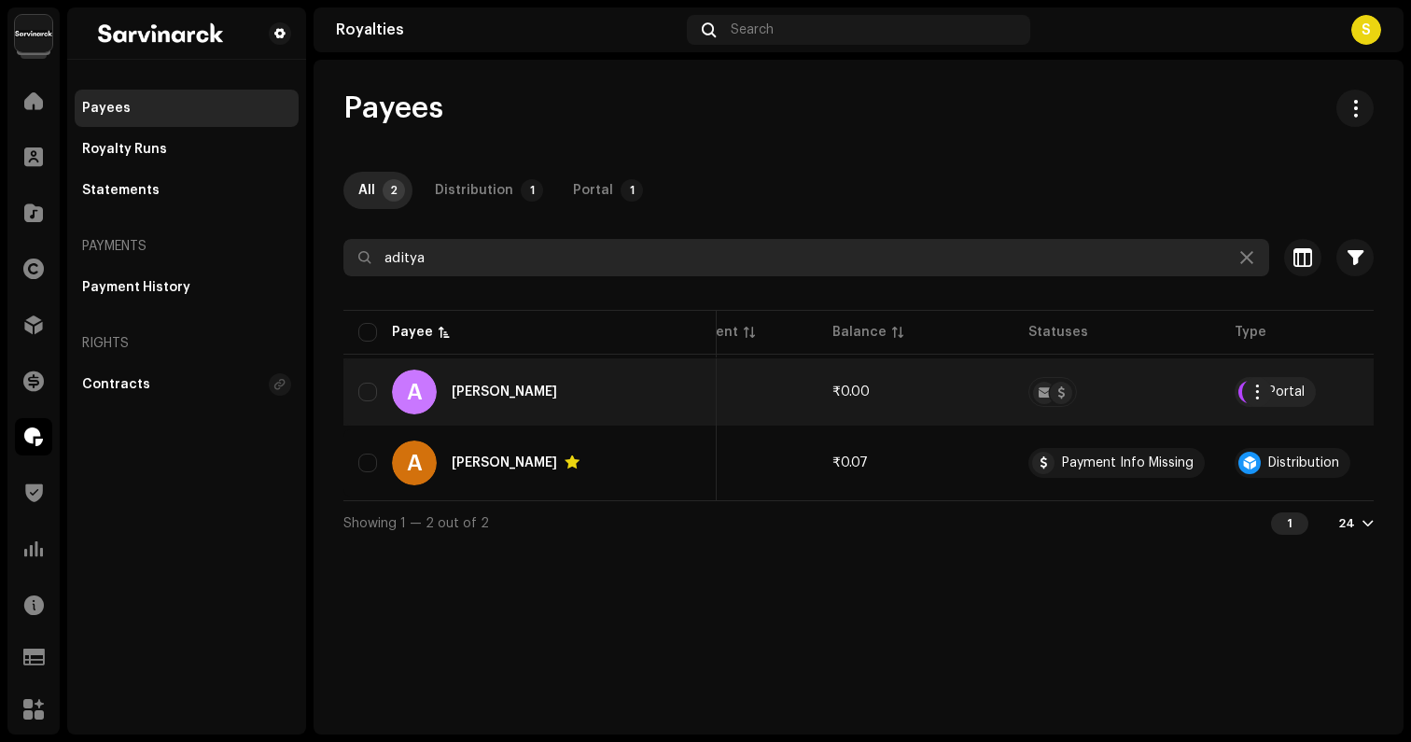
scroll to position [0, 769]
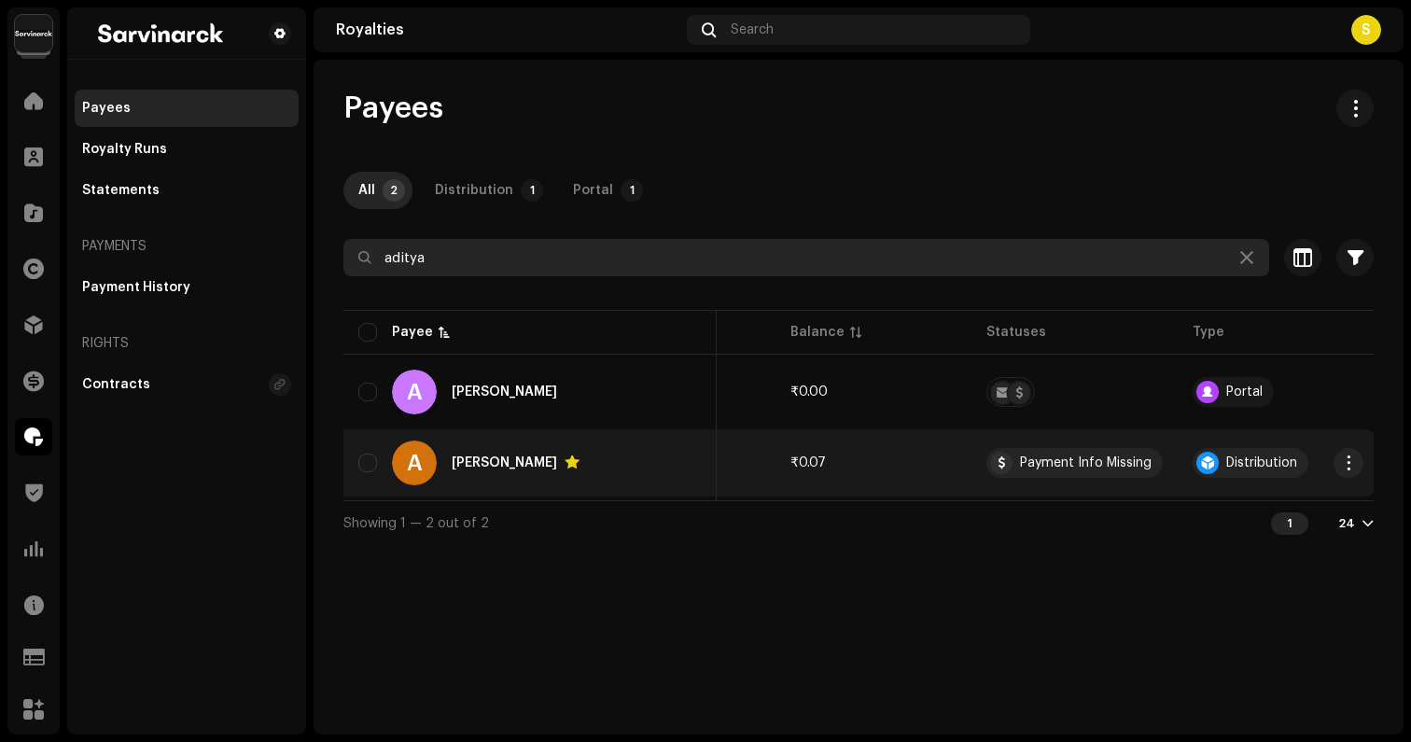
type input "aditya"
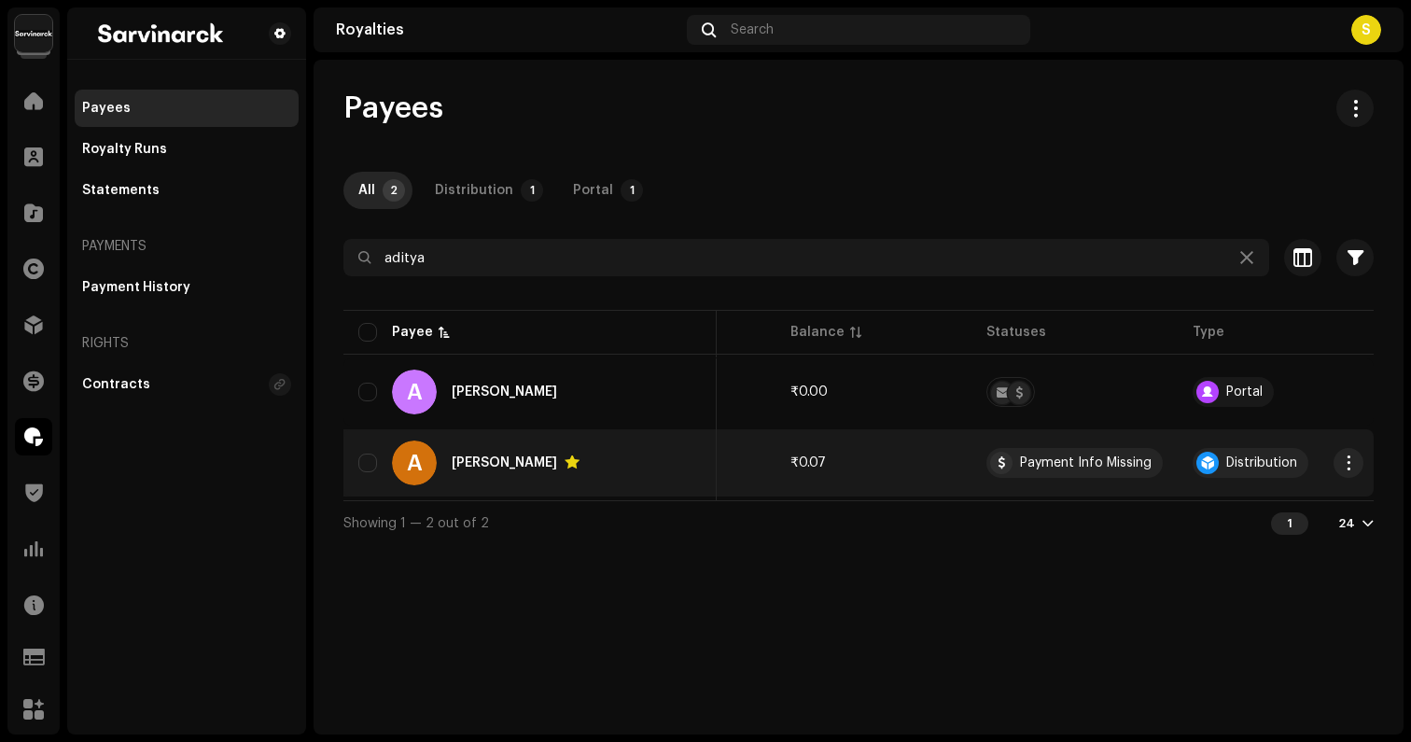
click at [633, 453] on div "A [PERSON_NAME]" at bounding box center [529, 462] width 343 height 45
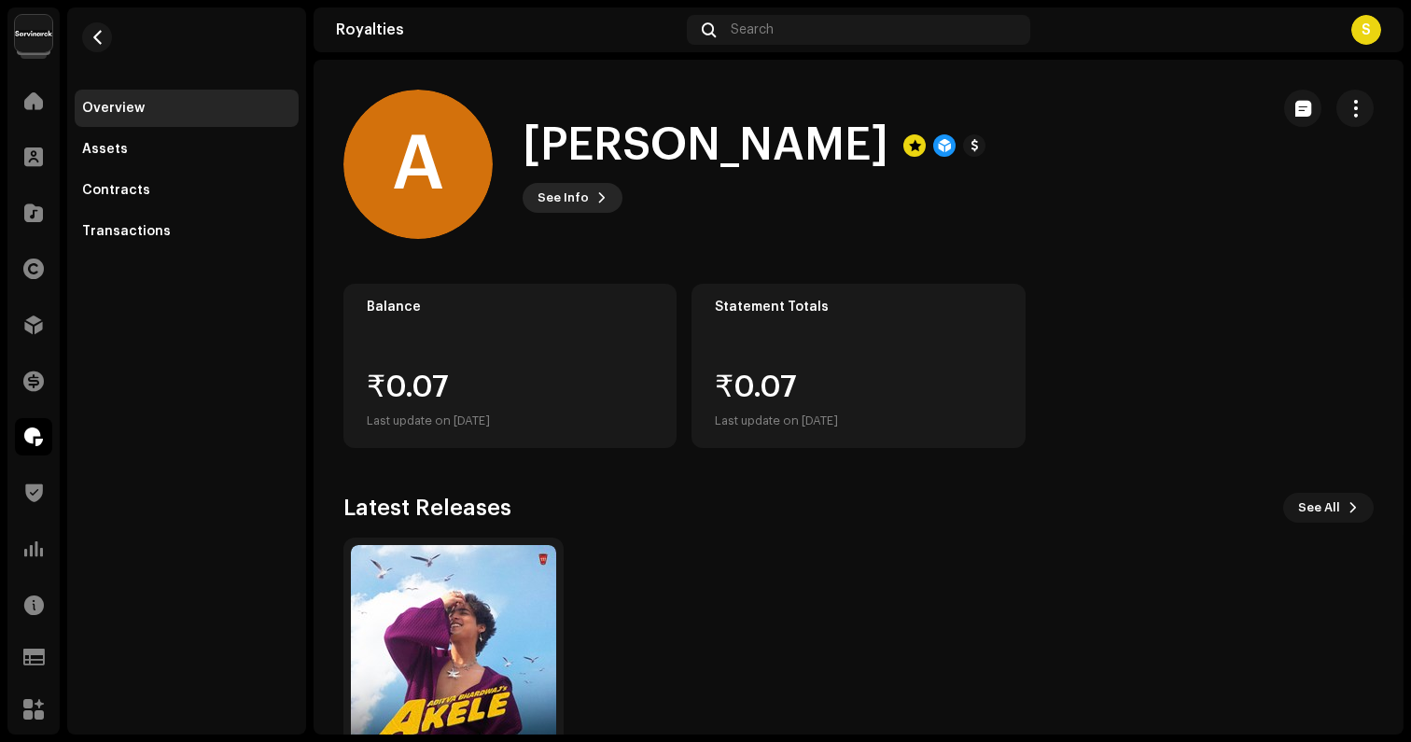
click at [611, 188] on button "See Info" at bounding box center [572, 198] width 100 height 30
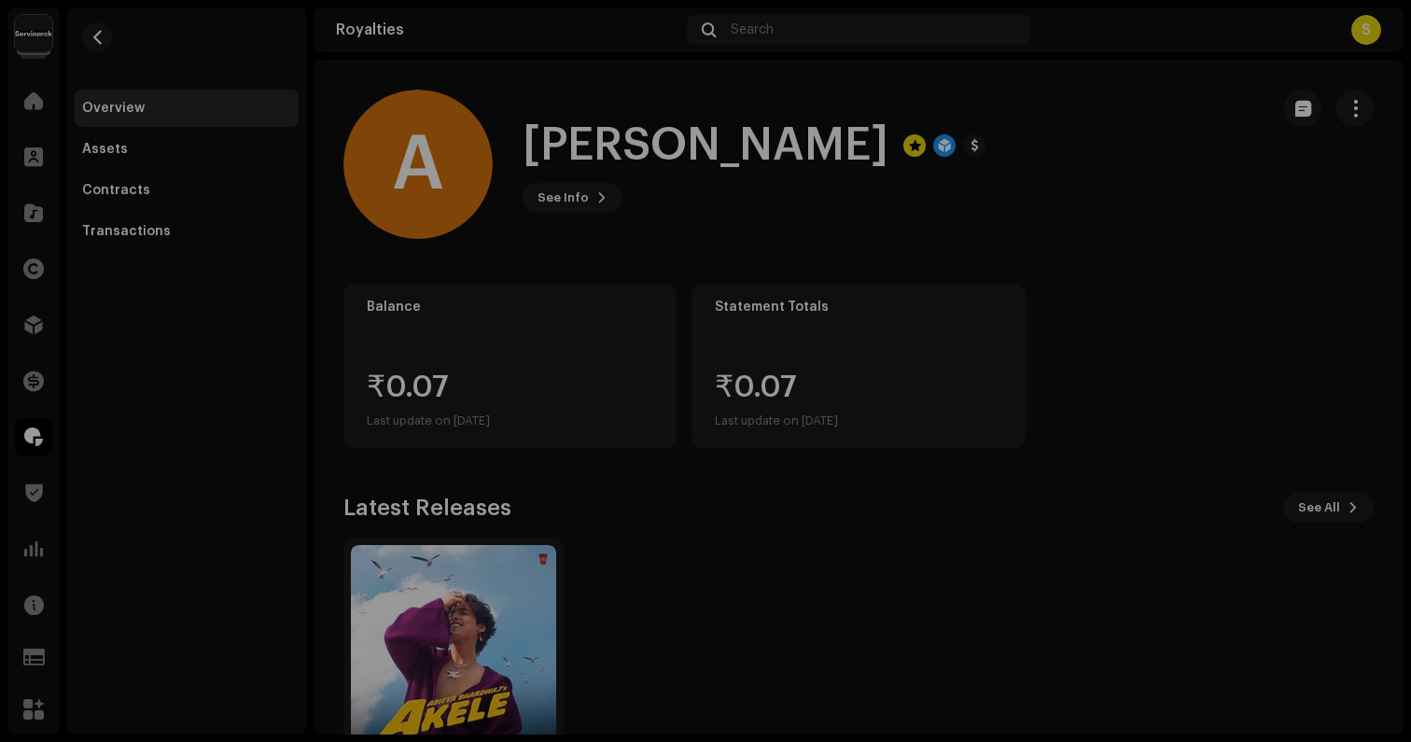
click at [621, 153] on div "A [PERSON_NAME] 725871 Type Distribution Payee Pay To Name [PERSON_NAME] Payee …" at bounding box center [705, 371] width 1411 height 742
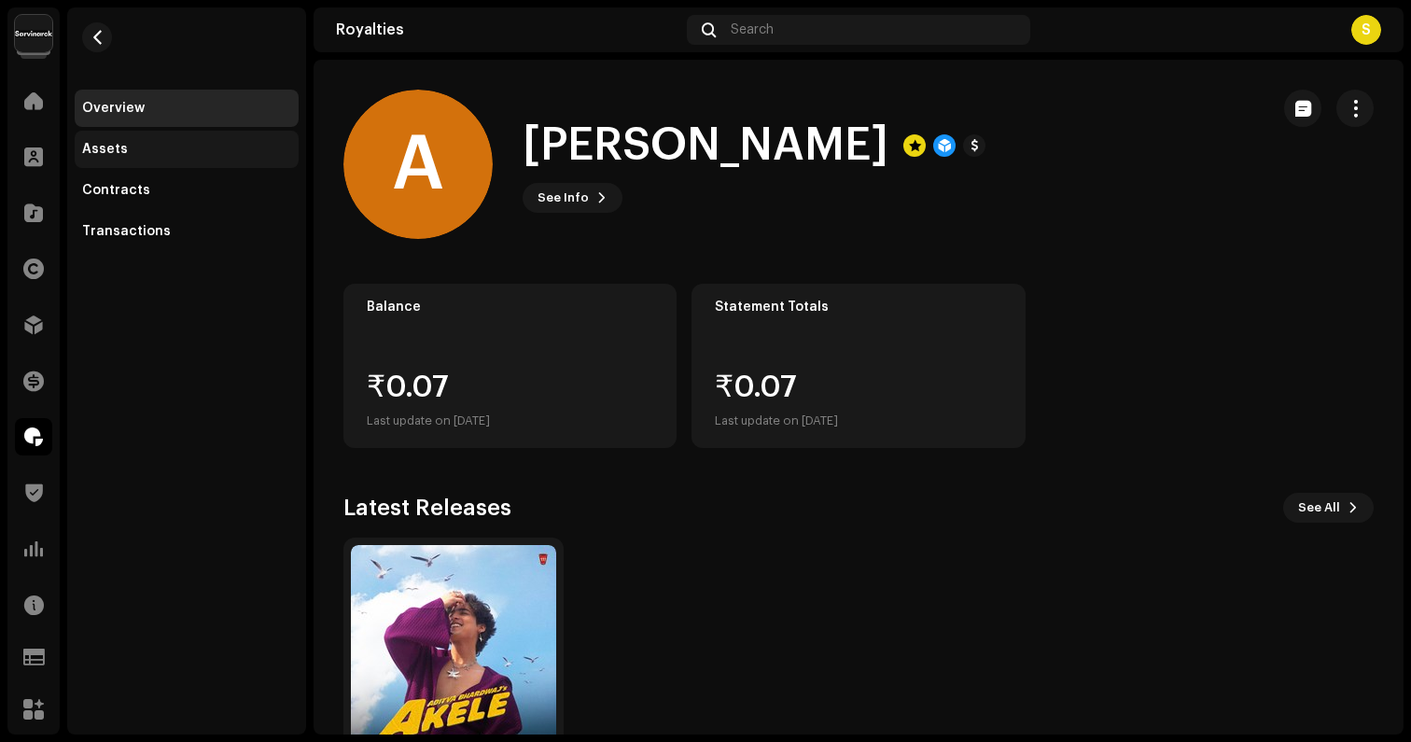
click at [171, 140] on div "Assets" at bounding box center [187, 149] width 224 height 37
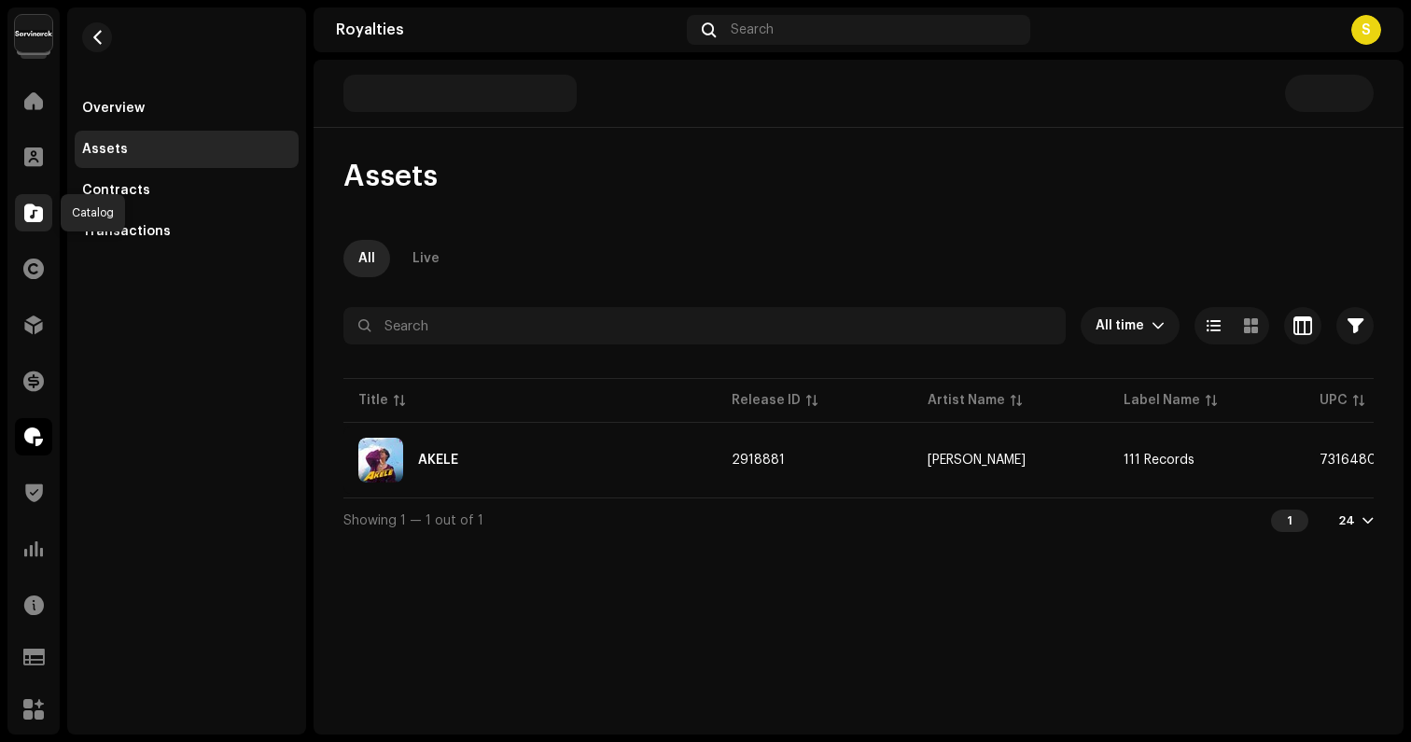
click at [35, 216] on span at bounding box center [33, 212] width 19 height 15
